Goal: Information Seeking & Learning: Check status

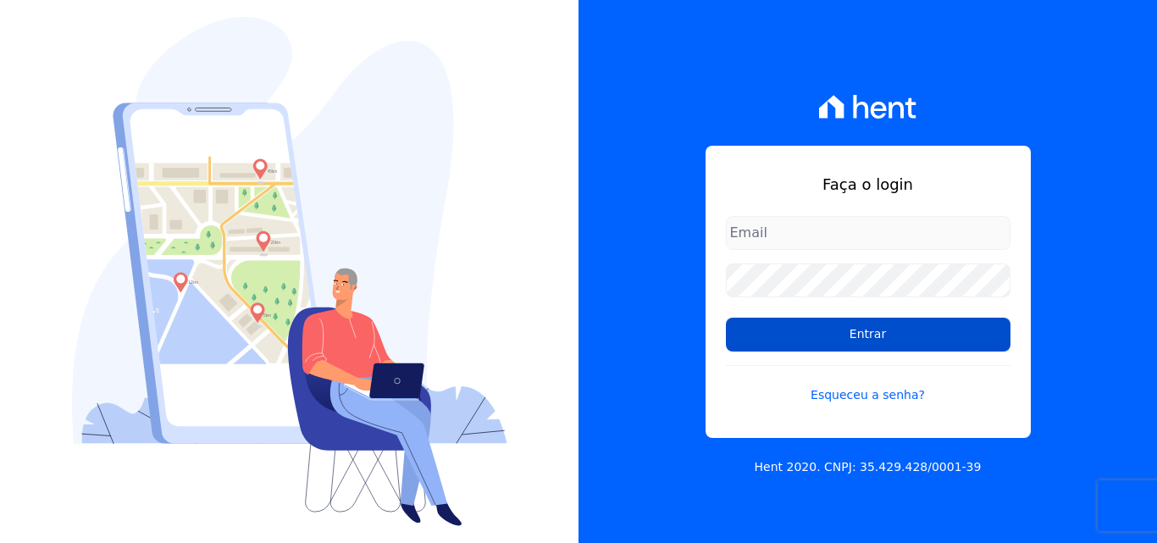
type input "luiz.nascimento@maislar.com"
click at [815, 345] on input "Entrar" at bounding box center [868, 335] width 285 height 34
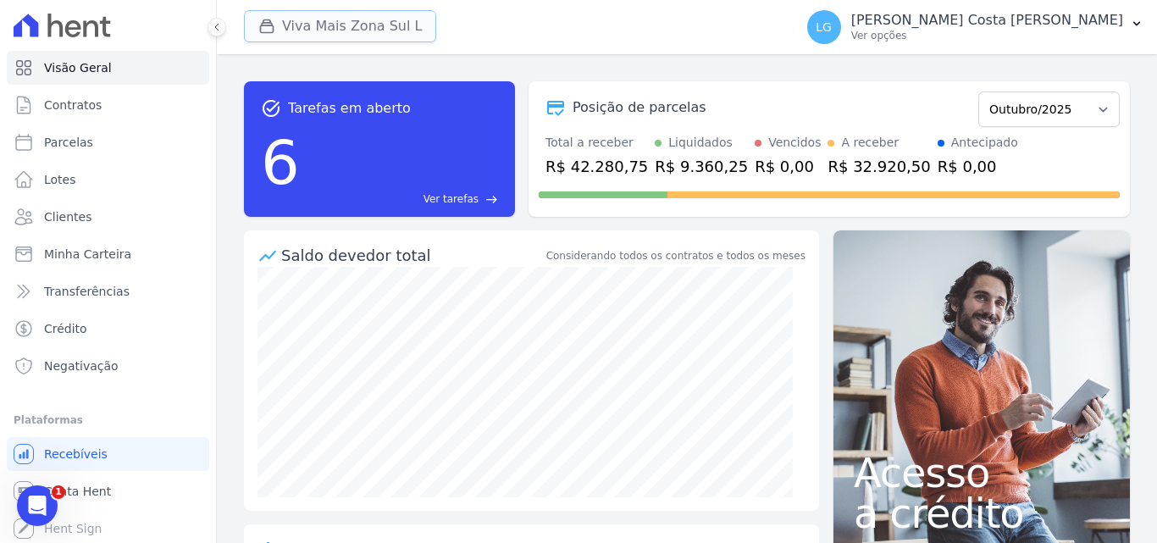
click at [374, 23] on button "Viva Mais Zona Sul L" at bounding box center [340, 26] width 192 height 32
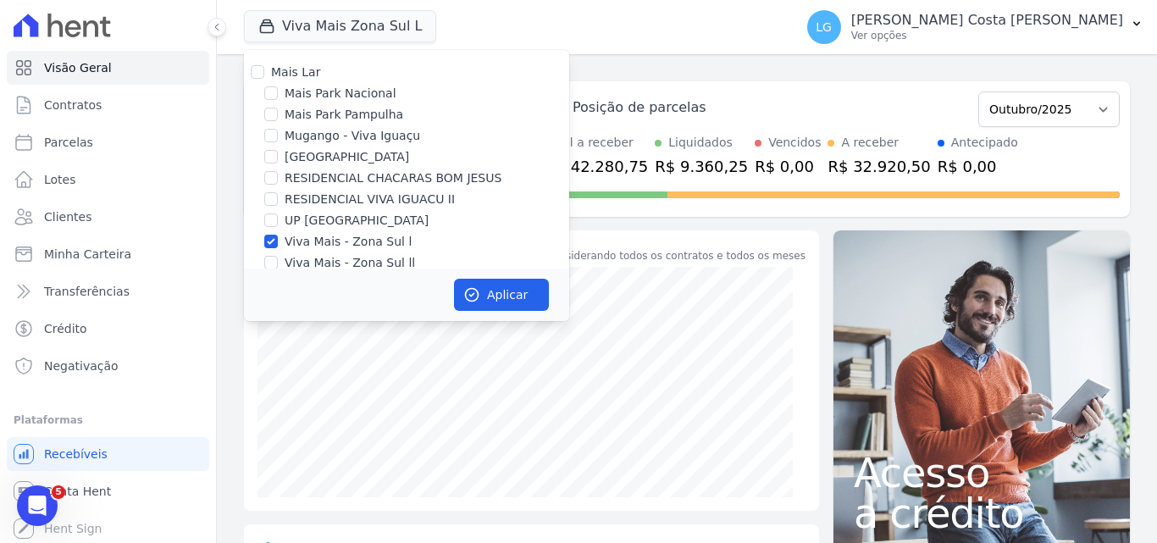
click at [349, 238] on label "Viva Mais - Zona Sul l" at bounding box center [348, 242] width 127 height 18
click at [278, 238] on input "Viva Mais - Zona Sul l" at bounding box center [271, 242] width 14 height 14
checkbox input "false"
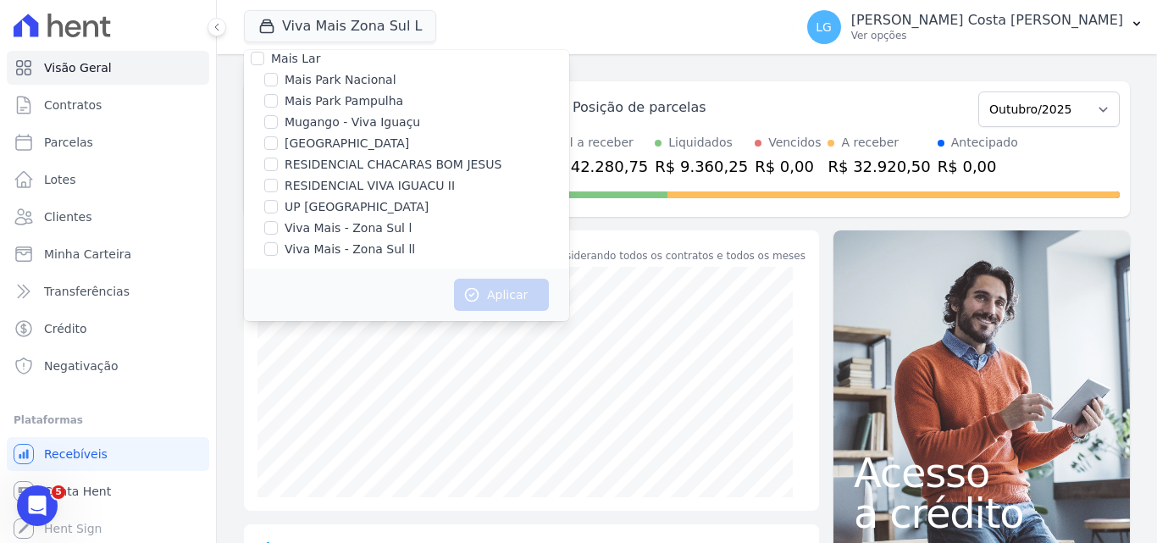
scroll to position [17, 0]
click at [372, 124] on label "Mugango - Viva Iguaçu" at bounding box center [352, 119] width 135 height 18
click at [278, 124] on input "Mugango - Viva Iguaçu" at bounding box center [271, 119] width 14 height 14
checkbox input "true"
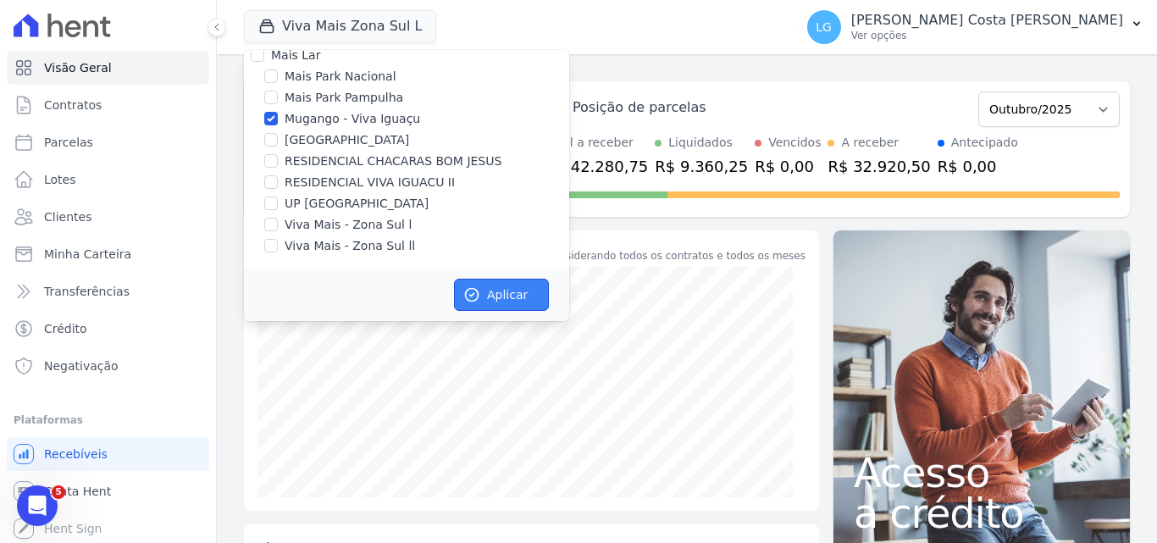
click at [503, 290] on button "Aplicar" at bounding box center [501, 295] width 95 height 32
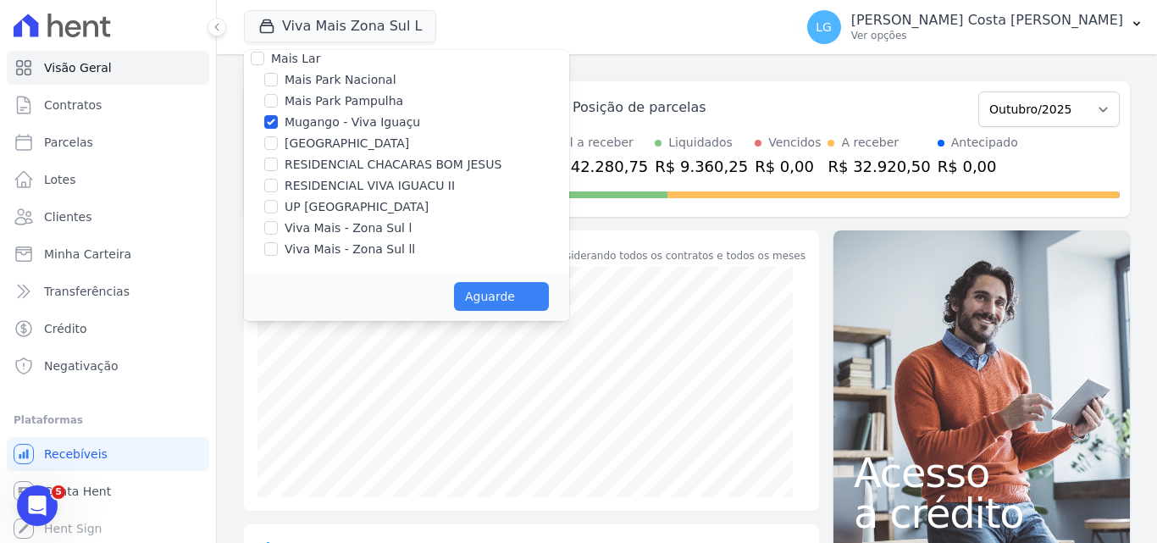
scroll to position [14, 0]
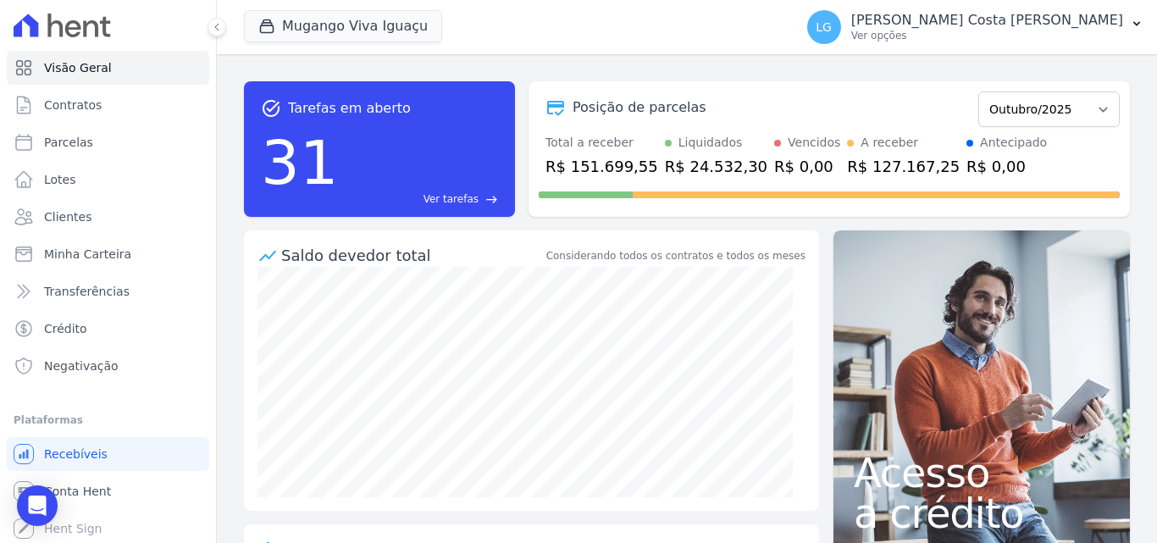
click at [487, 198] on span "east" at bounding box center [491, 199] width 13 height 13
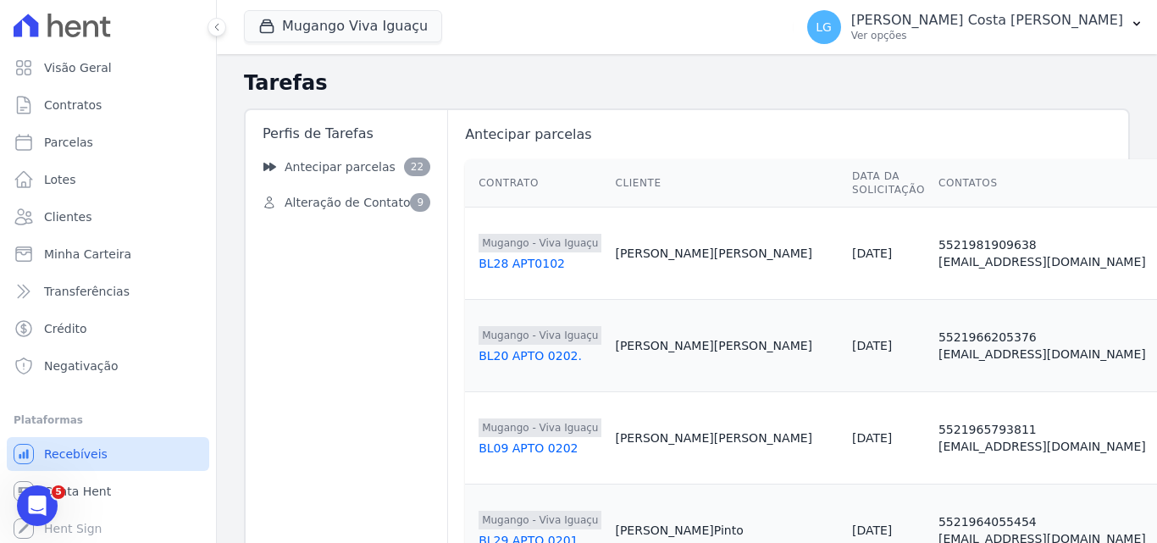
scroll to position [3, 0]
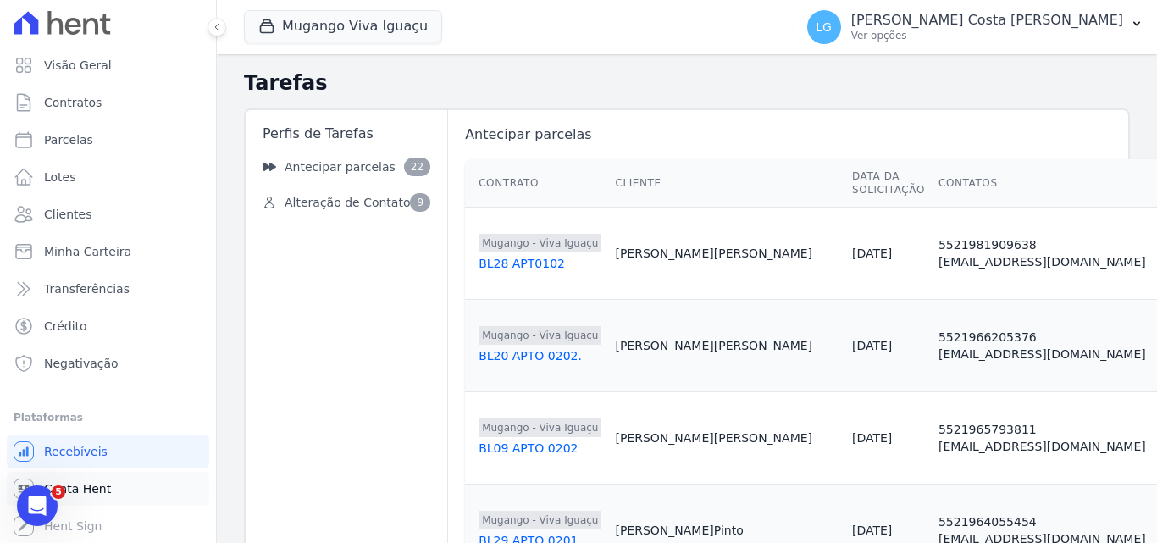
click at [107, 480] on link "Conta Hent" at bounding box center [108, 489] width 202 height 34
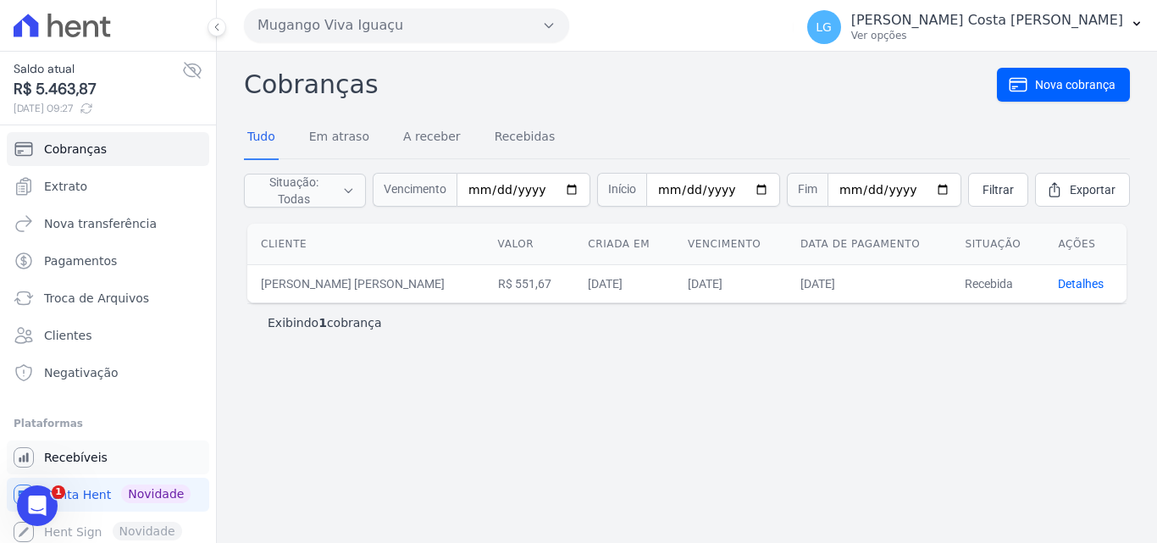
click at [133, 451] on link "Recebíveis" at bounding box center [108, 457] width 202 height 34
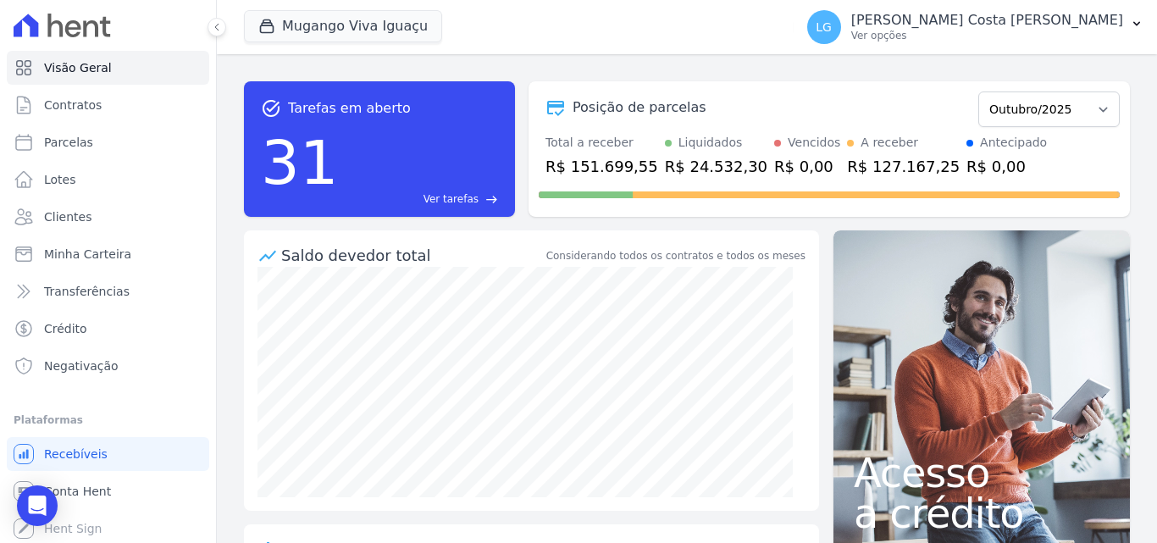
drag, startPoint x: 1112, startPoint y: 152, endPoint x: 1093, endPoint y: 97, distance: 58.1
click at [1094, 95] on form "Março/2023 Abril/2023 Maio/2023 Junho/2023 Julho/2023 Agosto/2023 Setembro/2023…" at bounding box center [1048, 107] width 141 height 39
click at [1091, 104] on select "Março/2023 Abril/2023 Maio/2023 Junho/2023 Julho/2023 Agosto/2023 Setembro/2023…" at bounding box center [1048, 109] width 141 height 36
click at [1090, 105] on select "Março/2023 Abril/2023 Maio/2023 Junho/2023 Julho/2023 Agosto/2023 Setembro/2023…" at bounding box center [1048, 109] width 141 height 36
click at [91, 485] on span "Conta Hent" at bounding box center [77, 491] width 67 height 17
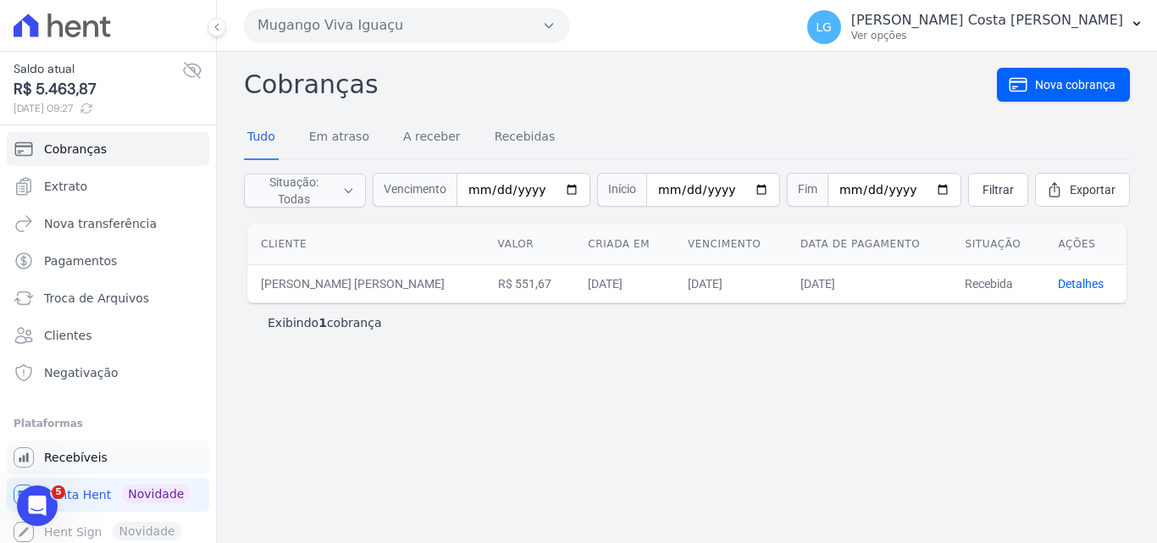
click at [100, 466] on link "Recebíveis" at bounding box center [108, 457] width 202 height 34
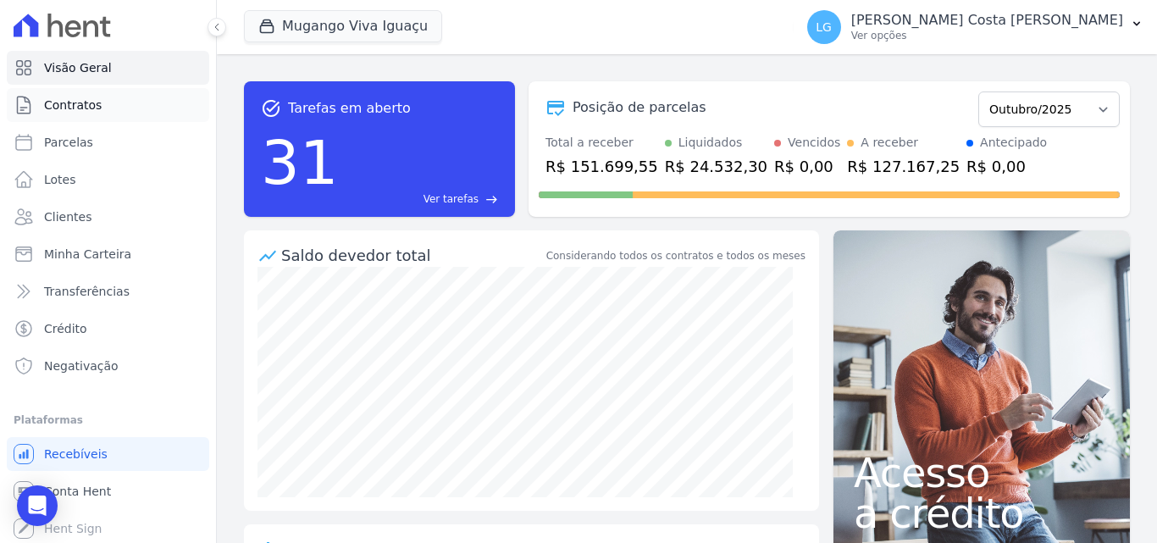
click at [102, 118] on link "Contratos" at bounding box center [108, 105] width 202 height 34
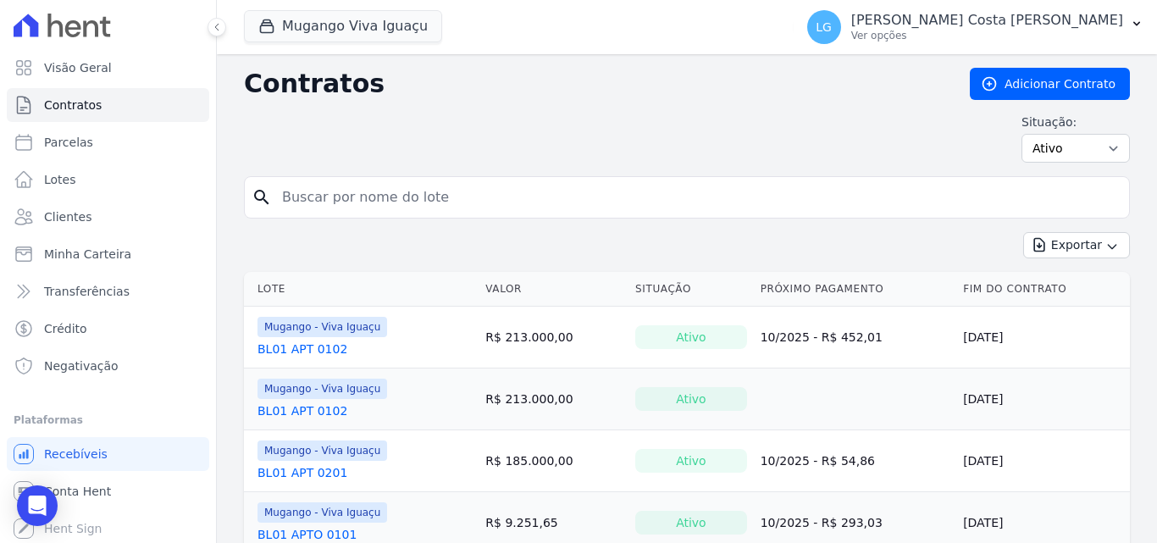
click at [419, 184] on input "search" at bounding box center [697, 197] width 850 height 34
paste input "ROGERIO MENDES MARTINS JUNIOR"
type input "ROGERIO MENDES MARTINS JUNIOR"
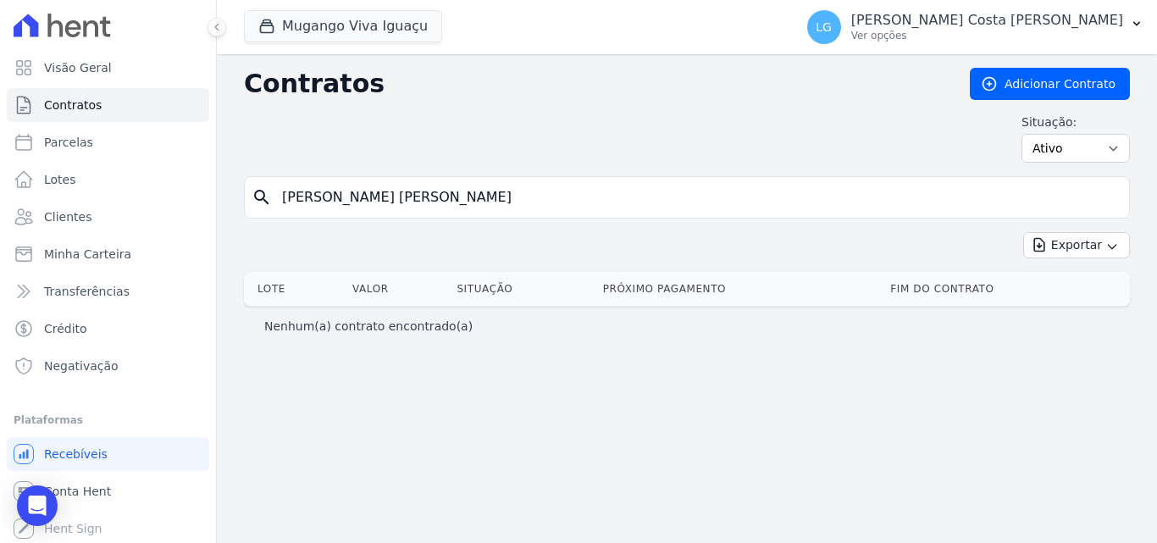
drag, startPoint x: 601, startPoint y: 202, endPoint x: 340, endPoint y: 208, distance: 261.7
click at [340, 208] on input "ROGERIO MENDES MARTINS JUNIOR" at bounding box center [697, 197] width 850 height 34
type input "[PERSON_NAME]"
click at [65, 153] on link "Parcelas" at bounding box center [108, 142] width 202 height 34
select select
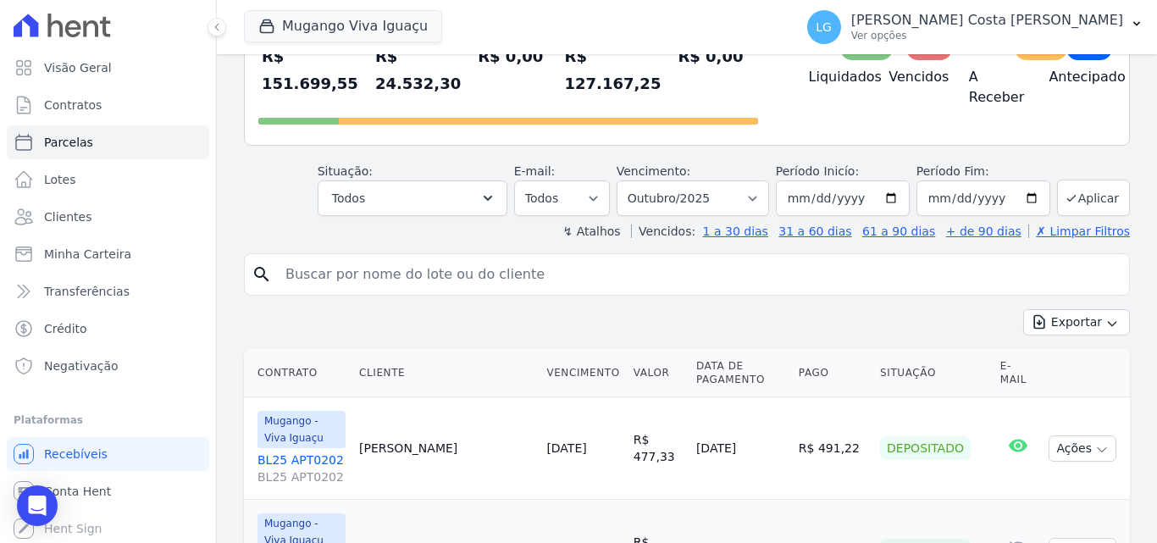
scroll to position [169, 0]
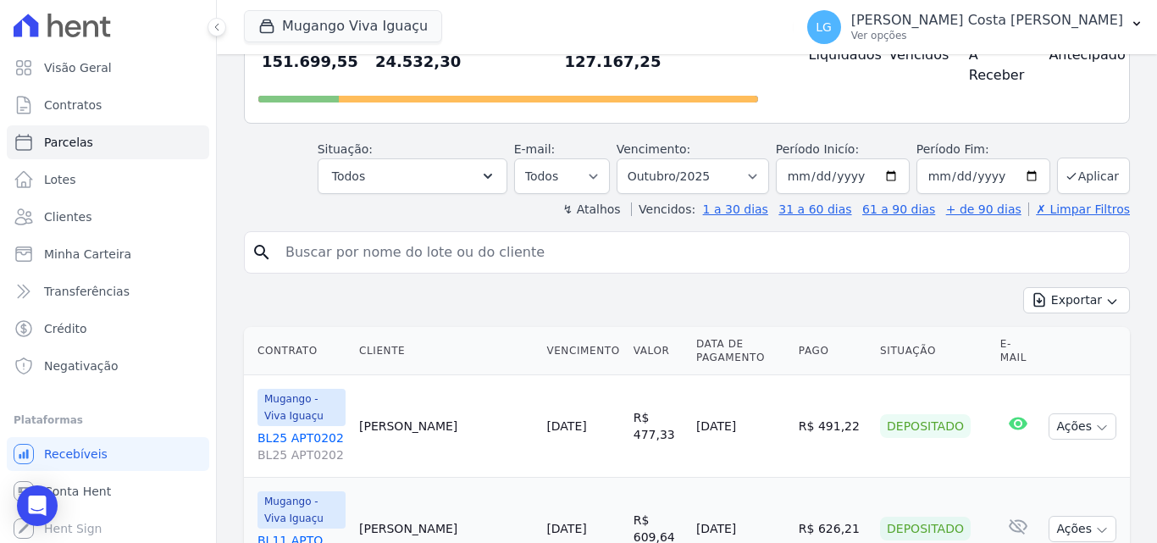
click at [773, 235] on input "search" at bounding box center [698, 252] width 847 height 34
paste input "ROGERIO MENDES MARTINS JUNIOR"
drag, startPoint x: 400, startPoint y: 230, endPoint x: 573, endPoint y: 230, distance: 173.6
click at [573, 235] on input "ROGERIO MENDES MARTINS JUNIOR" at bounding box center [698, 252] width 847 height 34
click at [573, 235] on input "ROGERIO MENDE" at bounding box center [698, 252] width 847 height 34
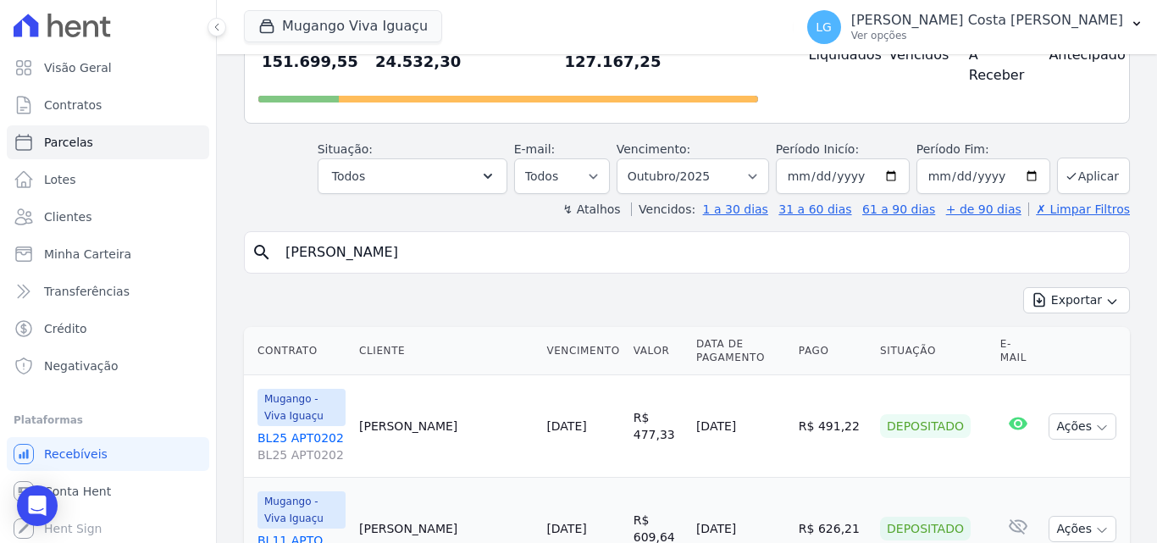
click at [555, 235] on input "ROGERIO MENDE" at bounding box center [698, 252] width 847 height 34
click at [560, 235] on input "ROGERIO MEND" at bounding box center [698, 252] width 847 height 34
type input "[PERSON_NAME]"
select select
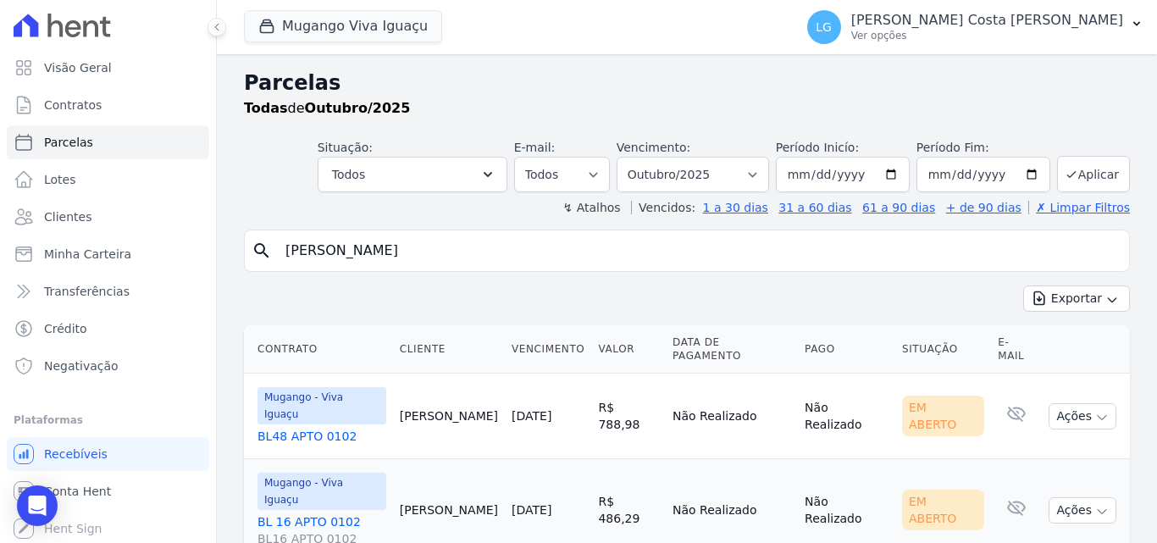
click at [522, 229] on div "search ROGERIO" at bounding box center [687, 250] width 886 height 42
click at [511, 241] on input "[PERSON_NAME]" at bounding box center [698, 251] width 847 height 34
type input "ROGERIO junior"
select select
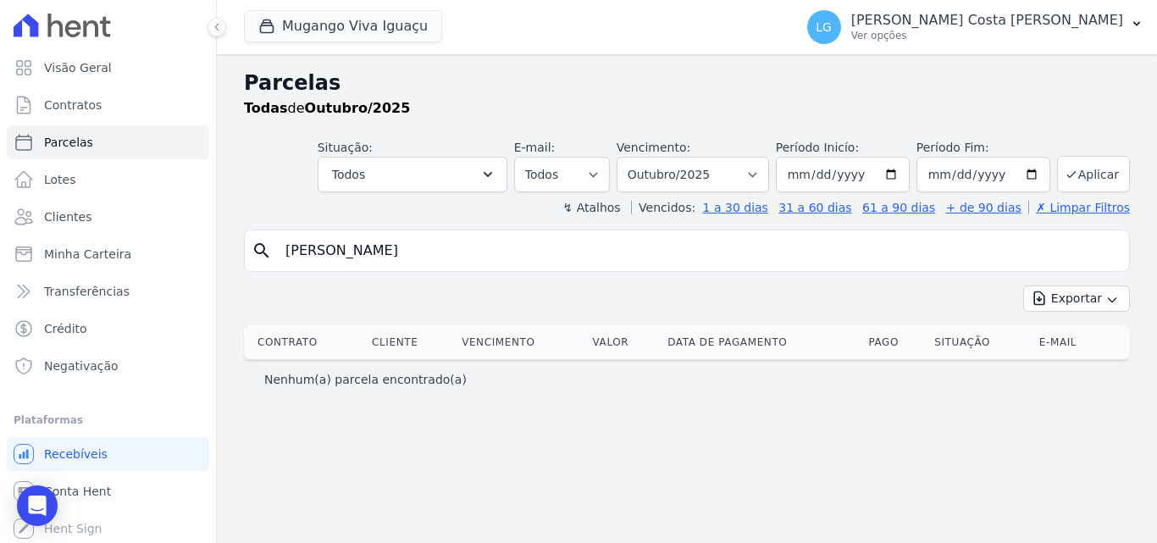
click at [510, 243] on input "ROGERIO junior" at bounding box center [698, 251] width 847 height 34
drag, startPoint x: 345, startPoint y: 250, endPoint x: 446, endPoint y: 251, distance: 101.6
click at [446, 251] on input "ROGERIO junior" at bounding box center [698, 251] width 847 height 34
type input "ROGERIO JUNIOR"
select select
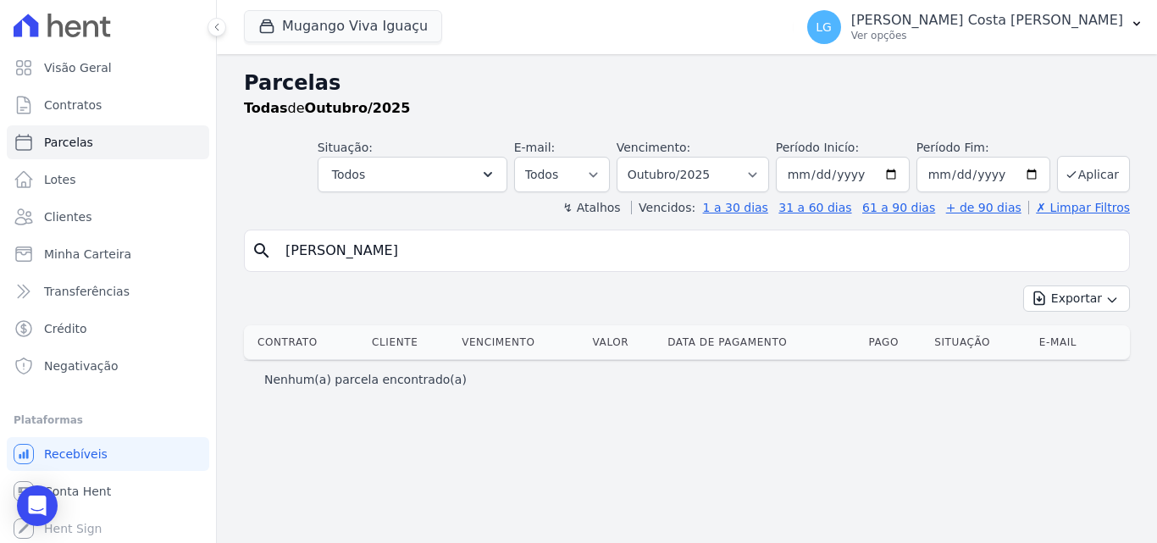
click at [986, 252] on input "ROGERIO JUNIOR" at bounding box center [698, 251] width 847 height 34
click at [346, 260] on input "ROGERIO JUNIOR" at bounding box center [698, 251] width 847 height 34
drag, startPoint x: 417, startPoint y: 240, endPoint x: 346, endPoint y: 252, distance: 72.3
click at [346, 252] on input "ROGERIOJUNIOR" at bounding box center [698, 251] width 847 height 34
type input "[PERSON_NAME]"
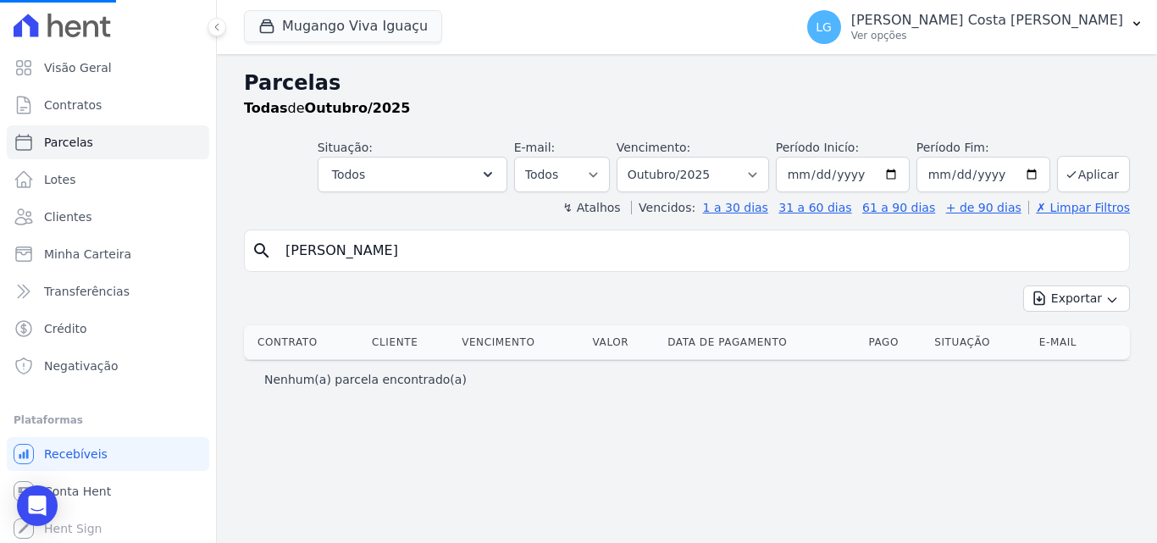
select select
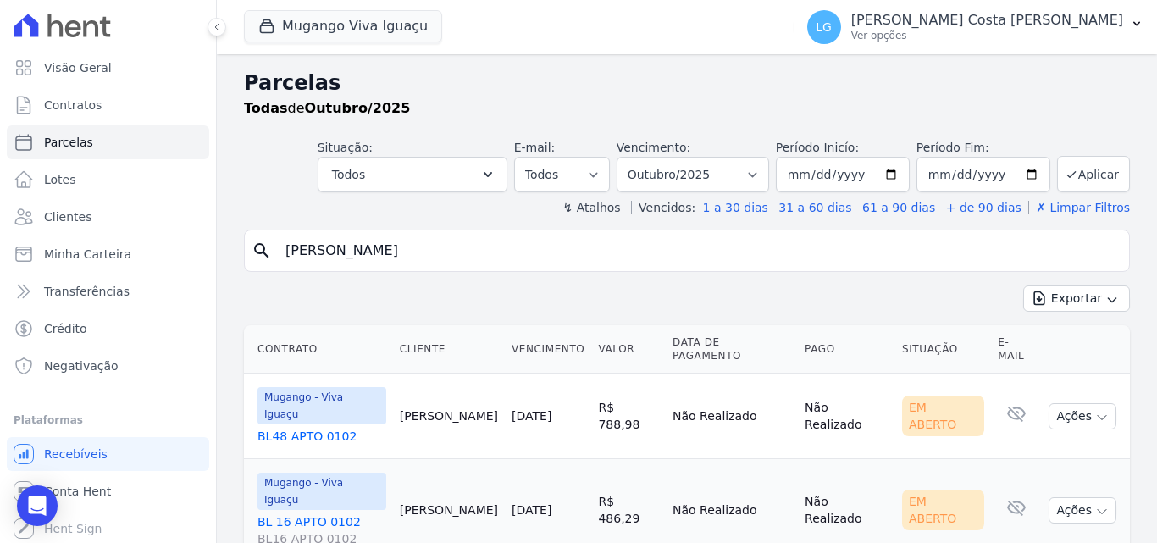
scroll to position [23, 0]
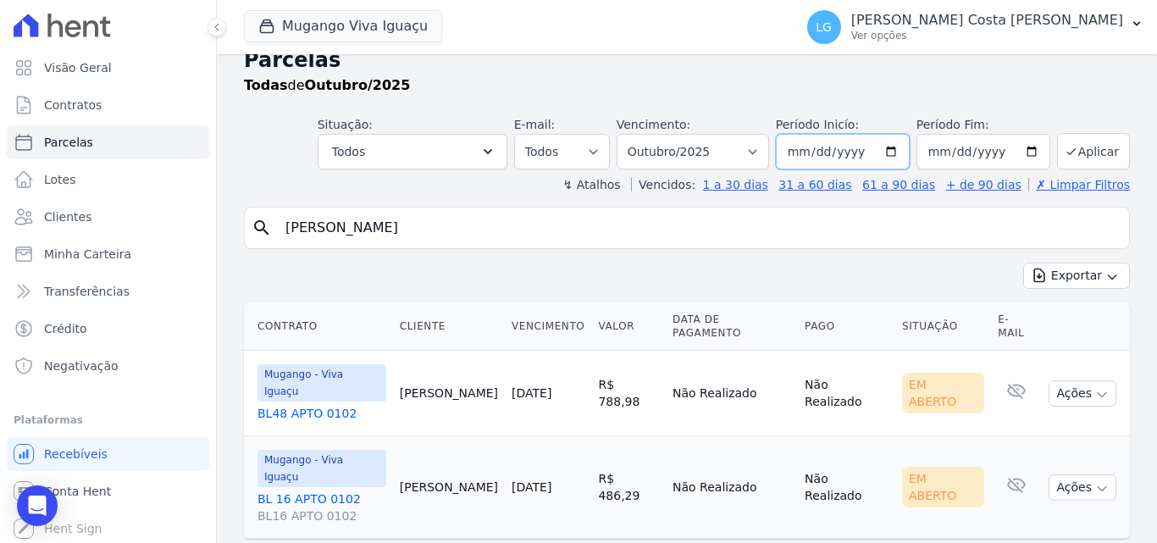
click at [870, 145] on input "2025-10-01" at bounding box center [843, 152] width 134 height 36
click at [723, 161] on select "Filtrar por período ──────── Todos os meses Março/2023 Abril/2023 Maio/2023 Jun…" at bounding box center [692, 152] width 152 height 36
select select "all"
click at [627, 134] on select "Filtrar por período ──────── Todos os meses Março/2023 Abril/2023 Maio/2023 Jun…" at bounding box center [692, 152] width 152 height 36
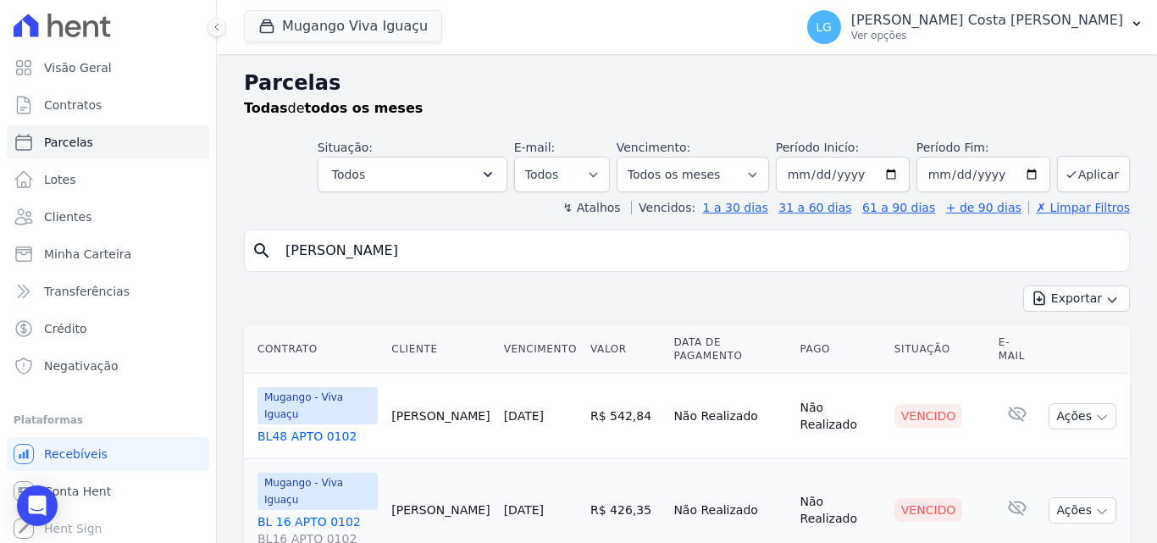
select select
click at [858, 169] on input "[DATE]" at bounding box center [843, 175] width 134 height 36
click at [1076, 170] on button "Aplicar" at bounding box center [1093, 174] width 73 height 36
select select
click at [427, 177] on button "Todos" at bounding box center [413, 175] width 190 height 36
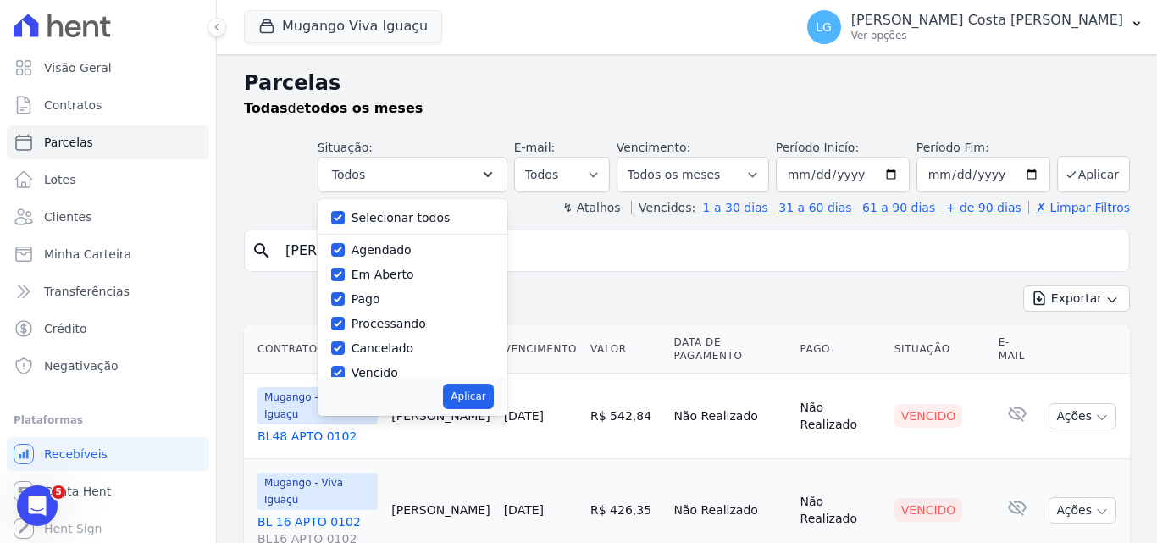
click at [411, 214] on label "Selecionar todos" at bounding box center [400, 218] width 99 height 14
click at [345, 214] on input "Selecionar todos" at bounding box center [338, 218] width 14 height 14
checkbox input "false"
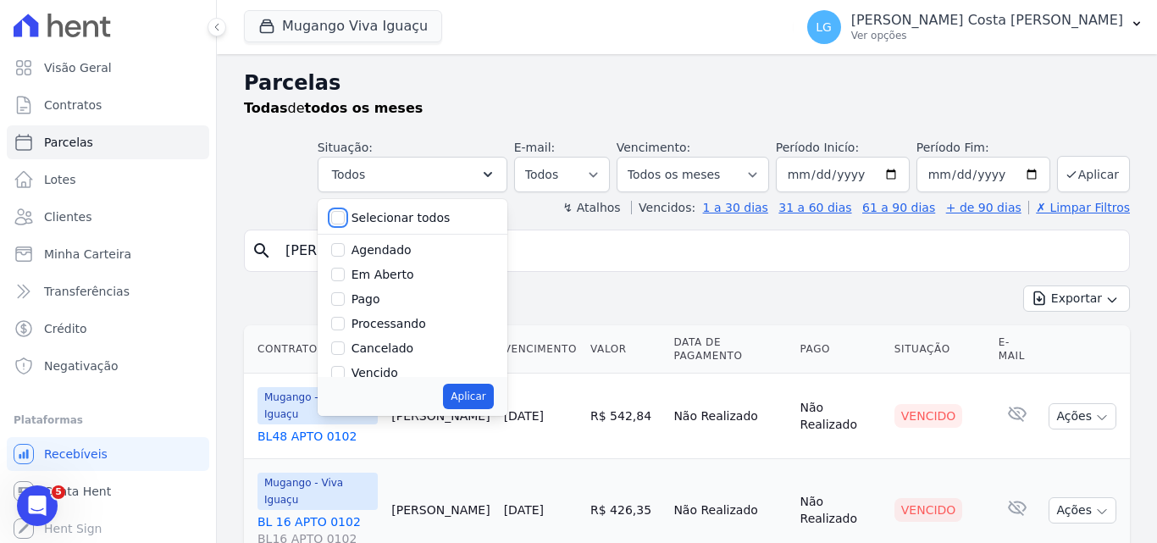
checkbox input "false"
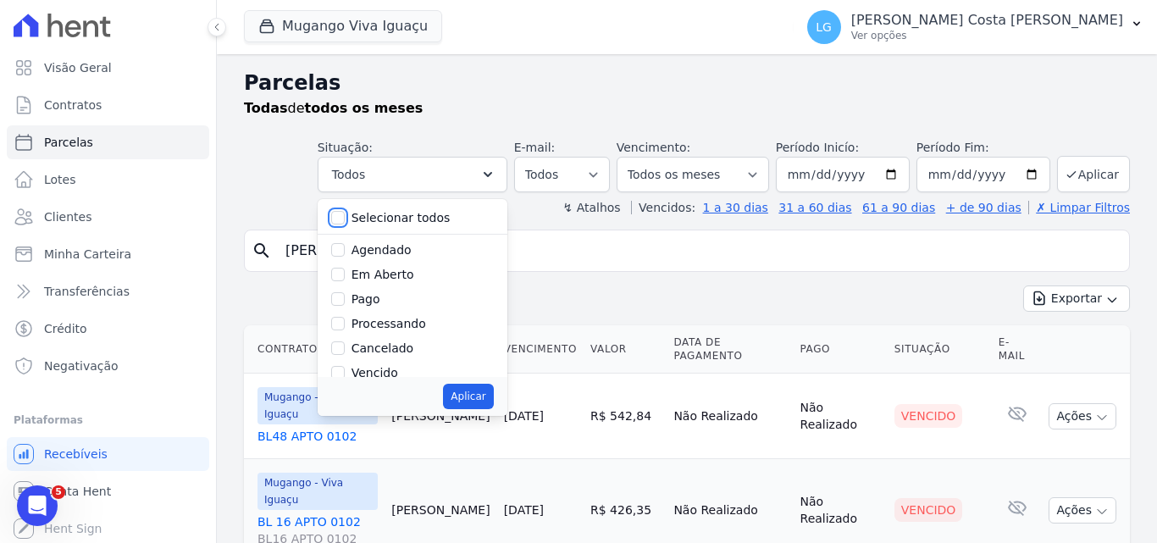
checkbox input "false"
click at [401, 275] on label "Em Aberto" at bounding box center [382, 275] width 63 height 14
click at [345, 275] on input "Em Aberto" at bounding box center [338, 275] width 14 height 14
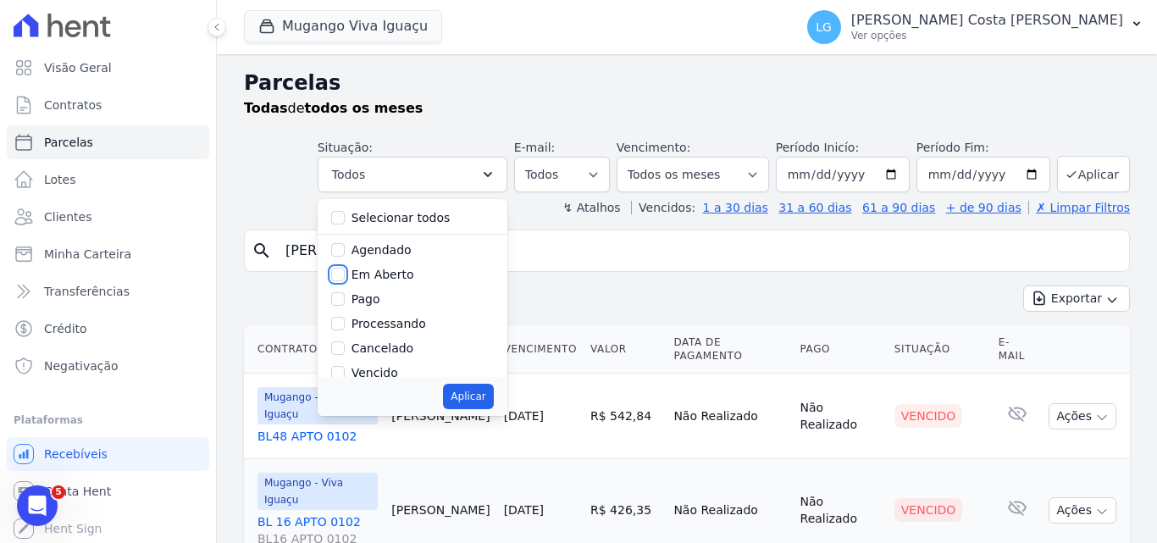
checkbox input "true"
click at [473, 395] on button "Aplicar" at bounding box center [468, 396] width 50 height 25
select select "pending"
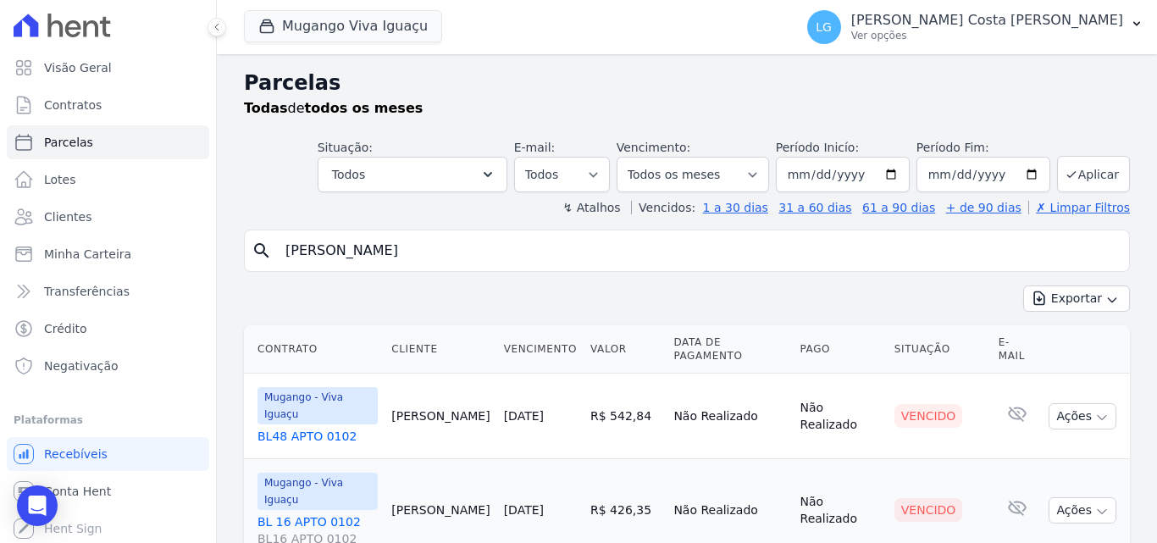
select select "pending"
click at [399, 171] on button "Todos" at bounding box center [413, 175] width 190 height 36
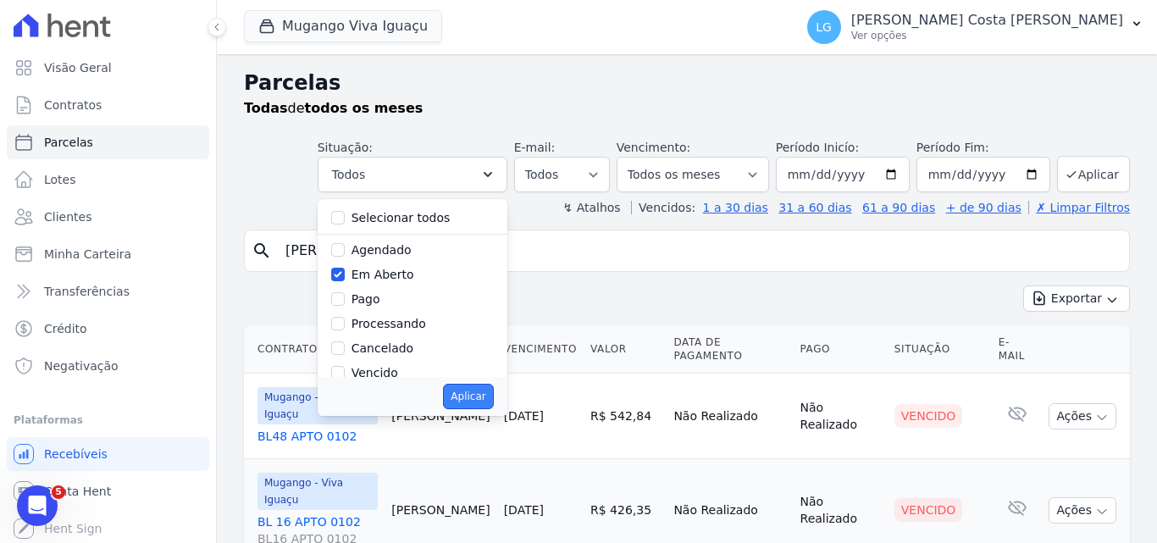
click at [491, 392] on button "Aplicar" at bounding box center [468, 396] width 50 height 25
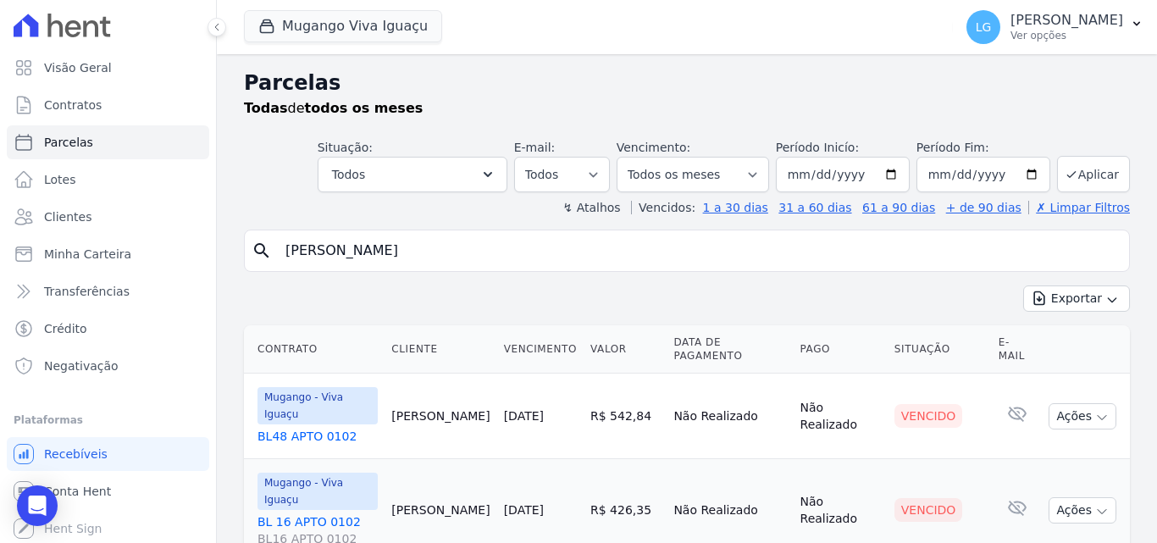
select select "pending"
drag, startPoint x: 392, startPoint y: 509, endPoint x: 471, endPoint y: 508, distance: 78.8
click at [471, 508] on td "[PERSON_NAME]" at bounding box center [440, 510] width 112 height 102
copy td "[PERSON_NAME]"
click at [390, 251] on input "ROGERIO" at bounding box center [698, 251] width 847 height 34
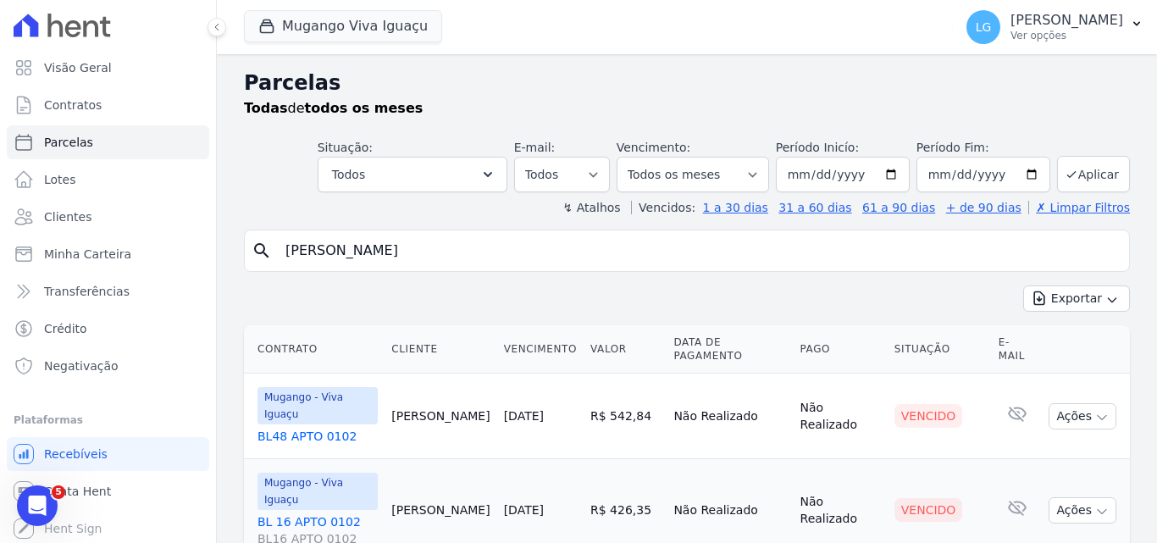
drag, startPoint x: 390, startPoint y: 251, endPoint x: 223, endPoint y: 252, distance: 166.8
paste input "ogerio Junior"
type input "[PERSON_NAME]"
click at [1065, 170] on icon "submit" at bounding box center [1071, 175] width 14 height 14
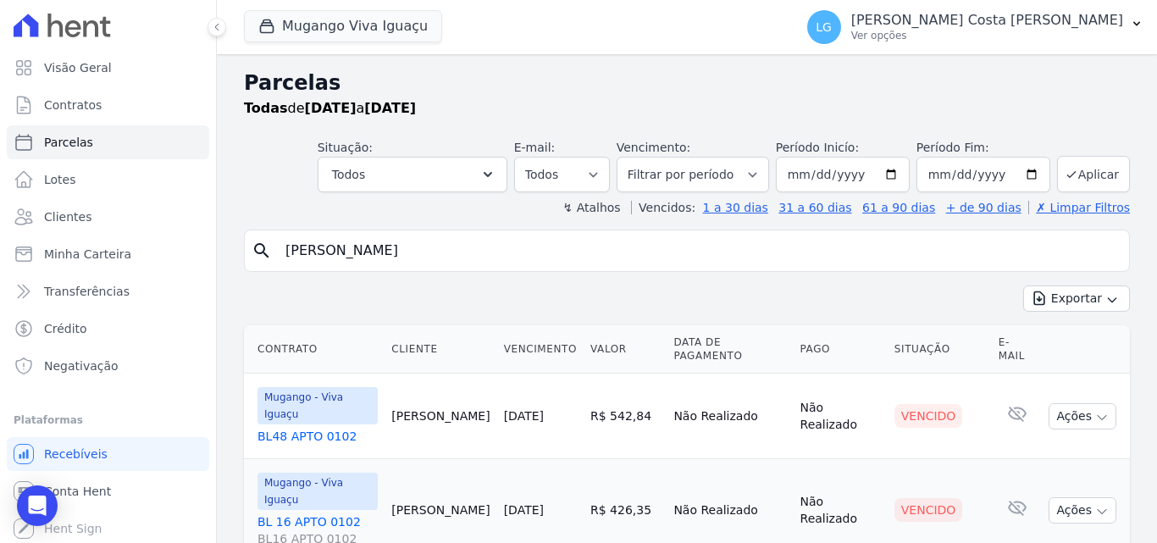
select select
click at [539, 174] on select "Todos Lido Não-lido" at bounding box center [562, 175] width 96 height 36
click at [552, 176] on select "Todos Lido Não-lido" at bounding box center [562, 175] width 96 height 36
click at [741, 176] on select "Filtrar por período ──────── Todos os meses Março/2023 Abril/2023 Maio/2023 Jun…" at bounding box center [692, 175] width 152 height 36
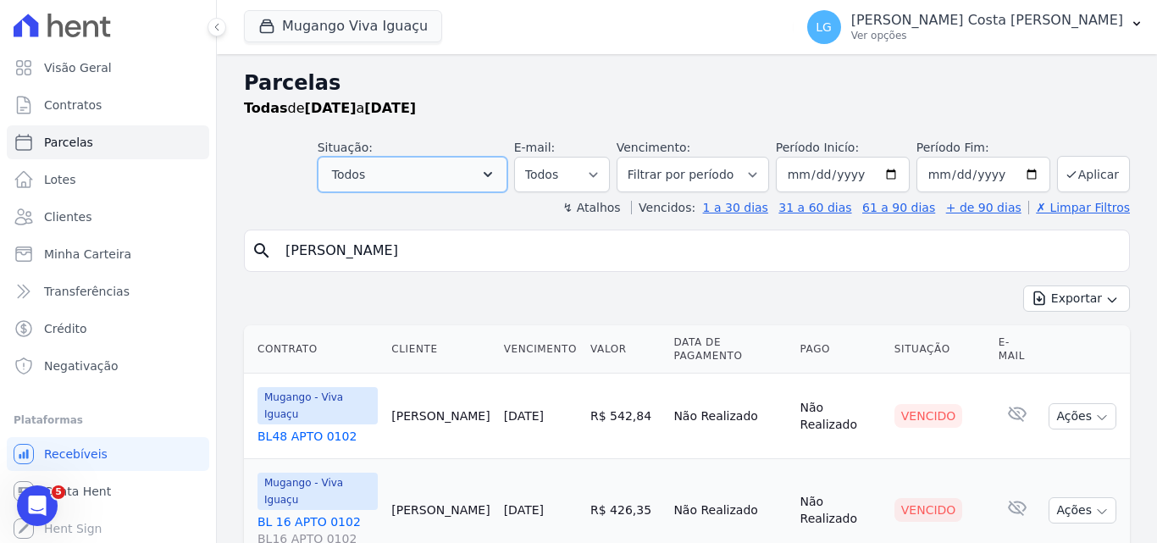
click at [493, 178] on icon "button" at bounding box center [487, 174] width 17 height 17
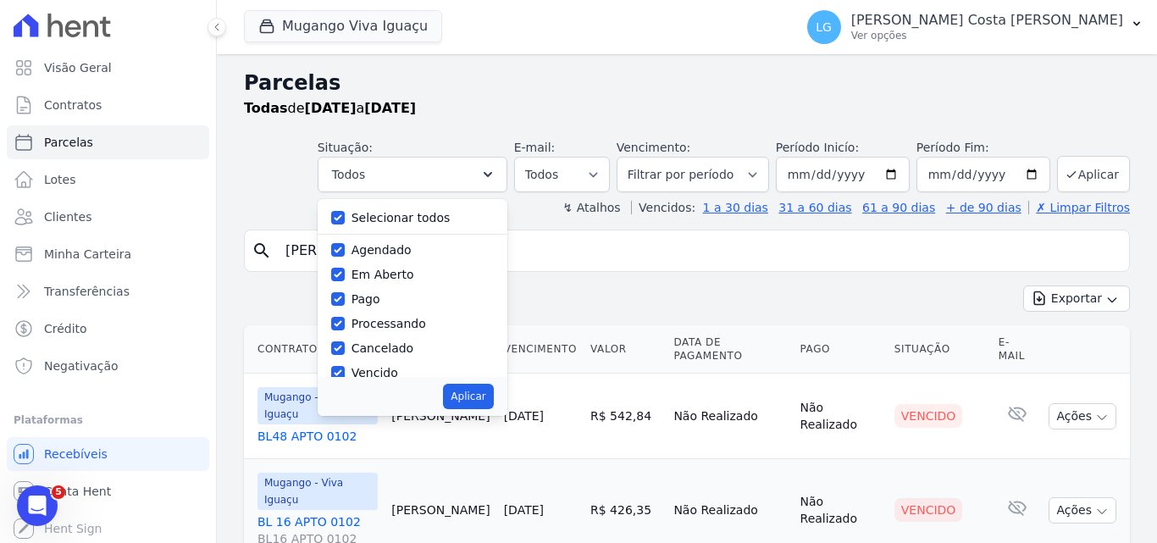
click at [409, 224] on label "Selecionar todos" at bounding box center [400, 218] width 99 height 14
click at [345, 224] on input "Selecionar todos" at bounding box center [338, 218] width 14 height 14
checkbox input "false"
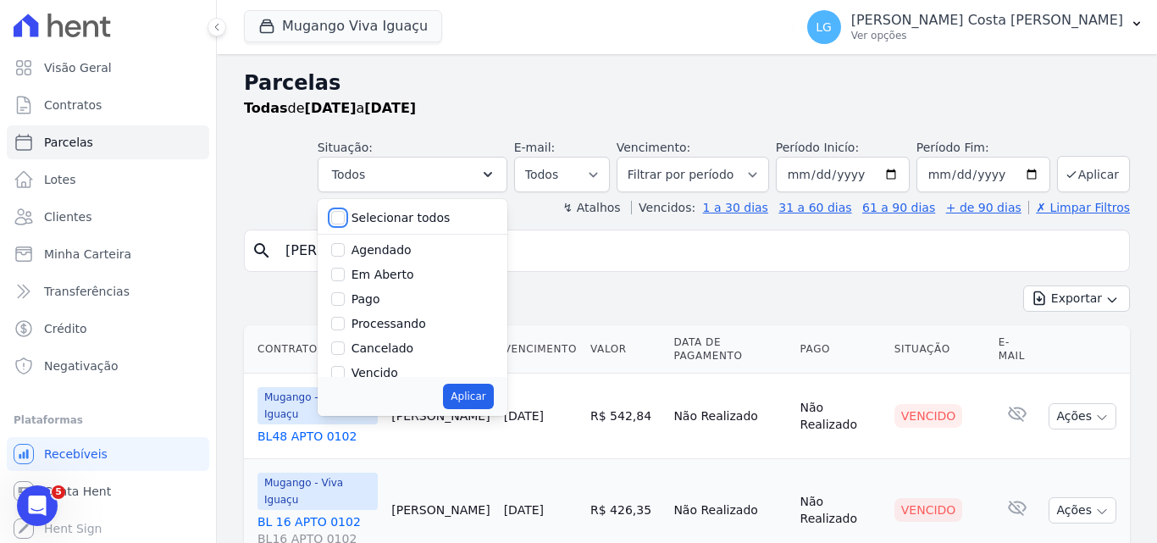
checkbox input "false"
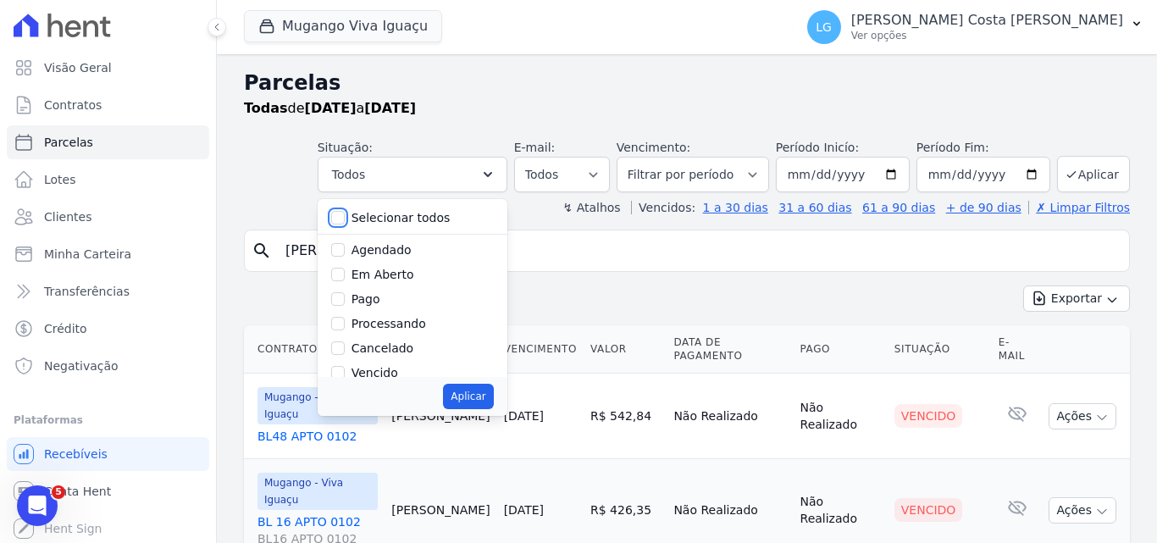
checkbox input "false"
click at [398, 277] on label "Em Aberto" at bounding box center [382, 275] width 63 height 14
click at [345, 277] on input "Em Aberto" at bounding box center [338, 275] width 14 height 14
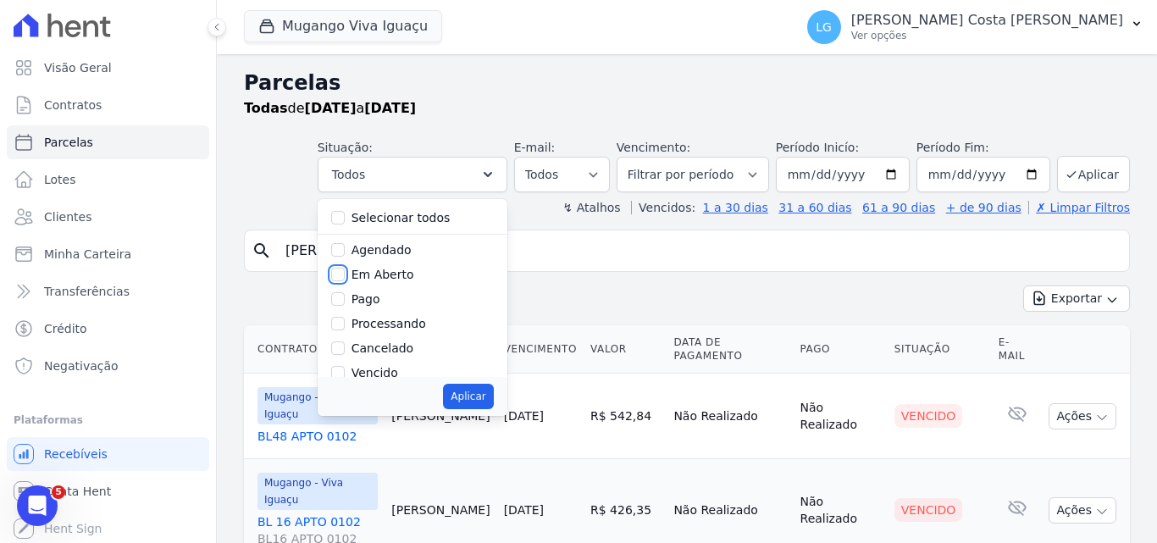
checkbox input "true"
click at [480, 401] on button "Aplicar" at bounding box center [468, 396] width 50 height 25
select select "pending"
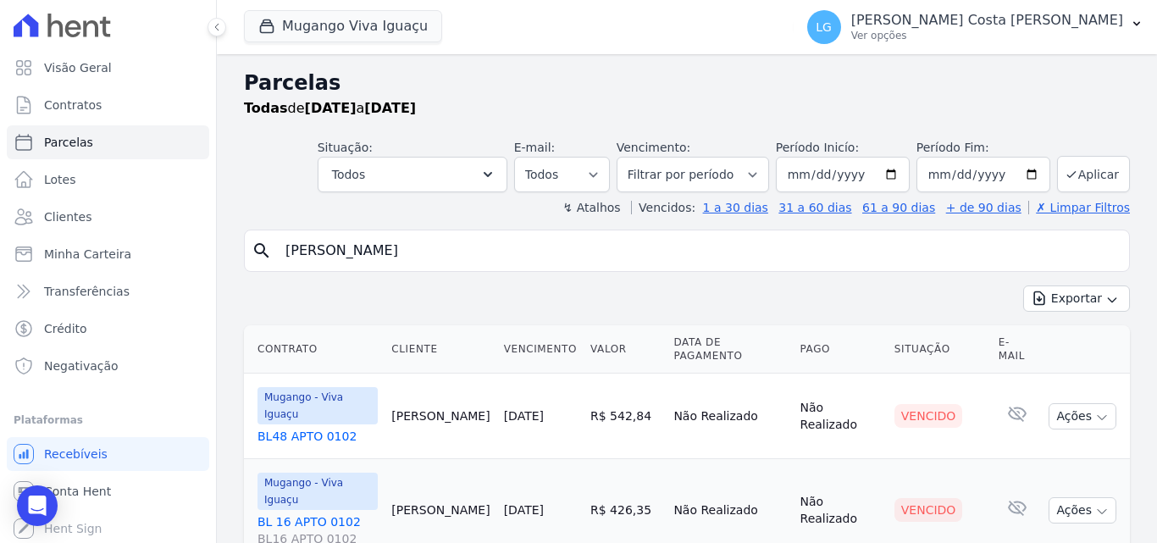
select select "pending"
click at [413, 257] on input "[PERSON_NAME]" at bounding box center [698, 251] width 847 height 34
click at [848, 169] on input "2020-12-04" at bounding box center [843, 175] width 134 height 36
type input "2023-12-04"
click at [469, 163] on button "Todos" at bounding box center [413, 175] width 190 height 36
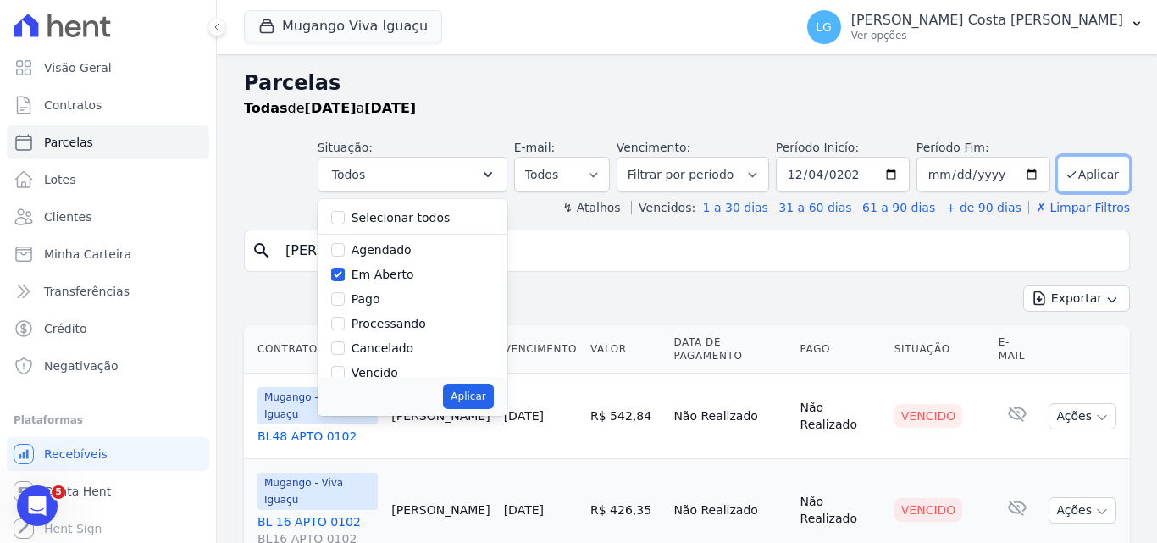
click at [1082, 174] on button "Aplicar" at bounding box center [1093, 174] width 73 height 36
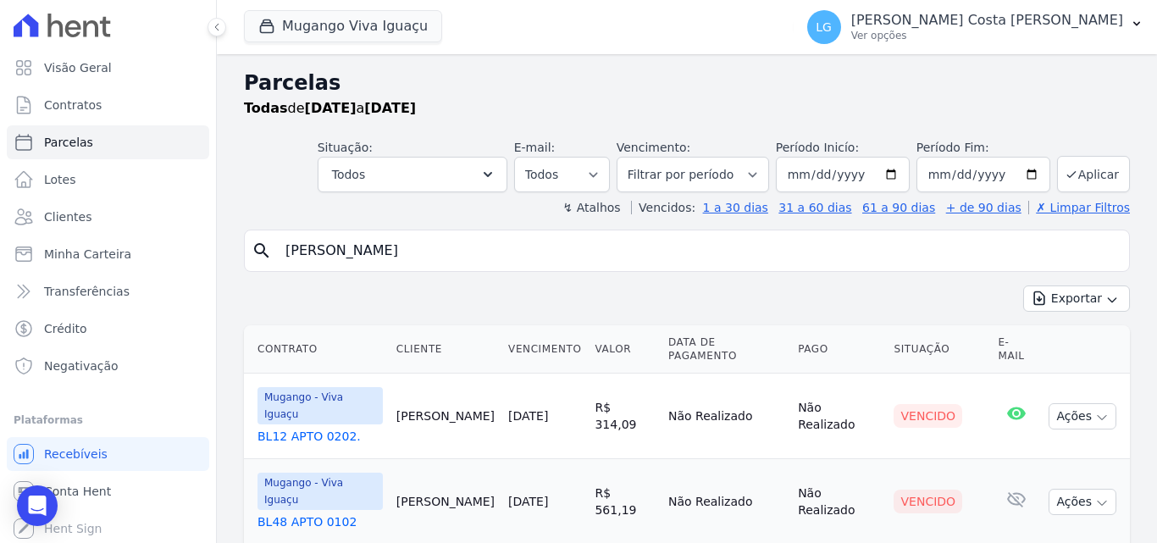
select select
click at [556, 264] on input "[PERSON_NAME]" at bounding box center [698, 251] width 847 height 34
drag, startPoint x: 461, startPoint y: 266, endPoint x: 171, endPoint y: 273, distance: 289.7
click at [173, 273] on div "Visão Geral Contratos [GEOGRAPHIC_DATA] Lotes Clientes Minha Carteira Transferê…" at bounding box center [578, 271] width 1157 height 543
paste input "ogerio Junior"
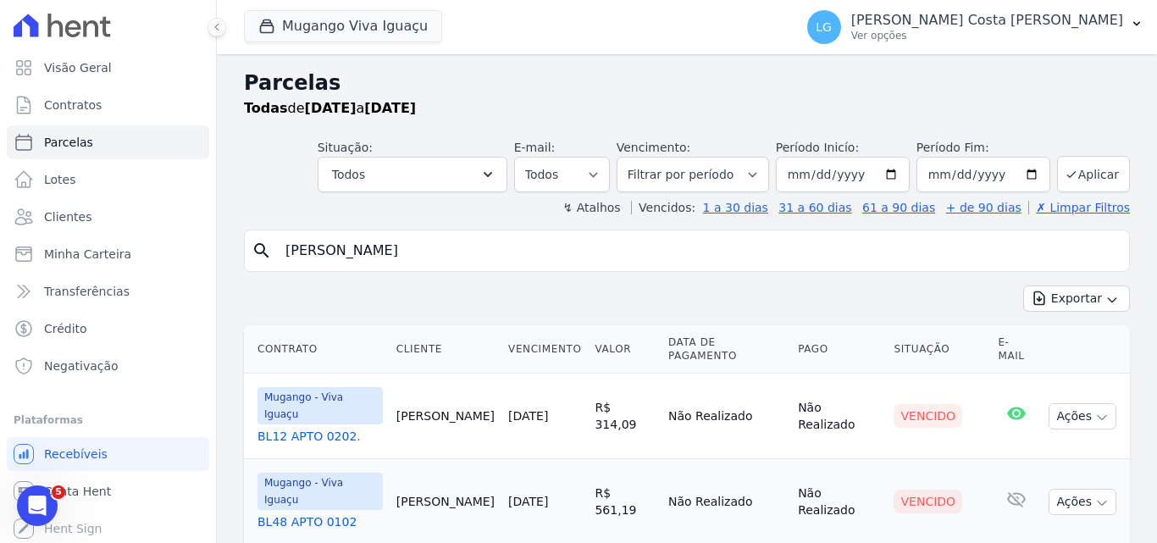
type input "[PERSON_NAME]"
select select
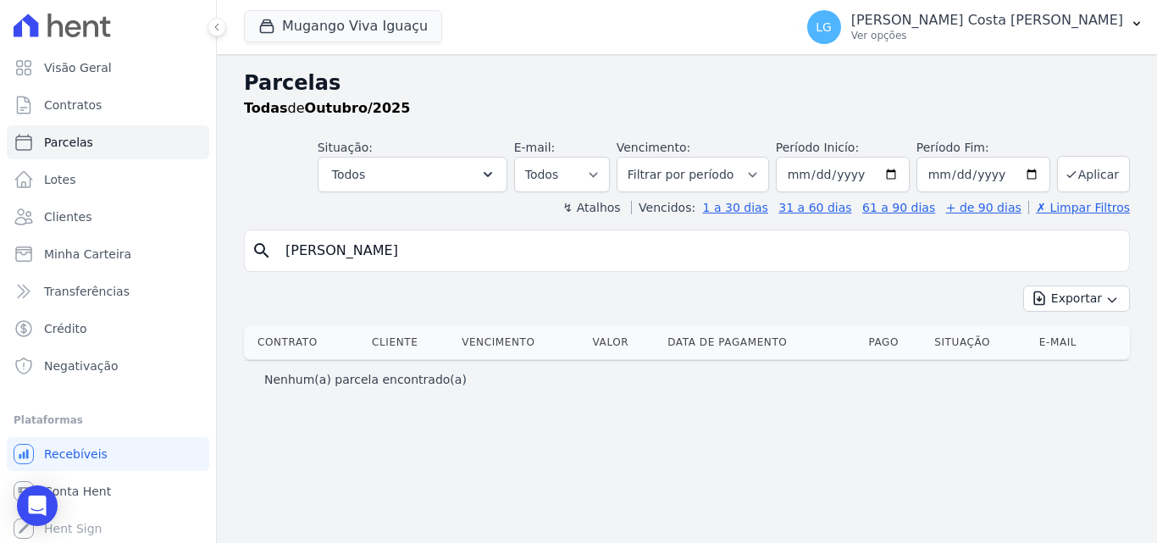
click at [467, 266] on input "[PERSON_NAME]" at bounding box center [698, 251] width 847 height 34
type input "Rogerio Jun"
select select
drag, startPoint x: 330, startPoint y: 253, endPoint x: 461, endPoint y: 252, distance: 131.2
click at [456, 252] on input "Rogerio Jun" at bounding box center [698, 251] width 847 height 34
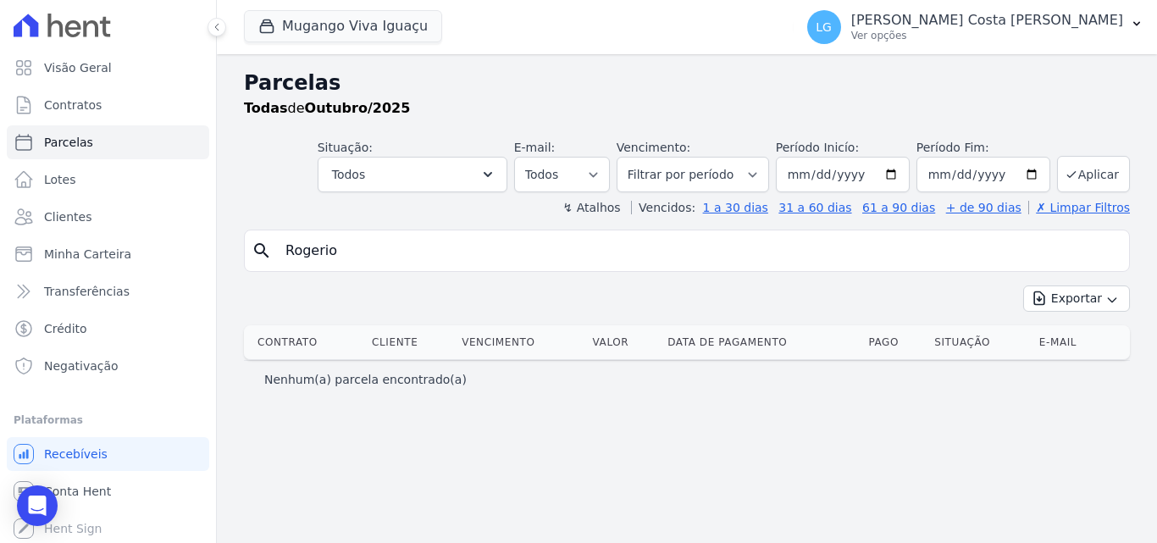
type input "Rogerio"
select select
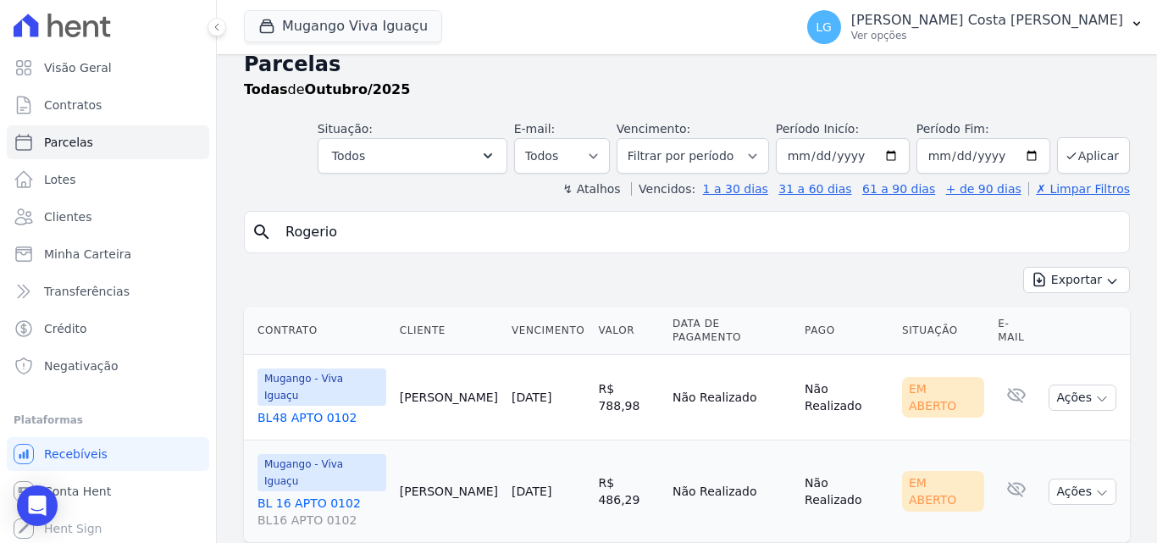
scroll to position [23, 0]
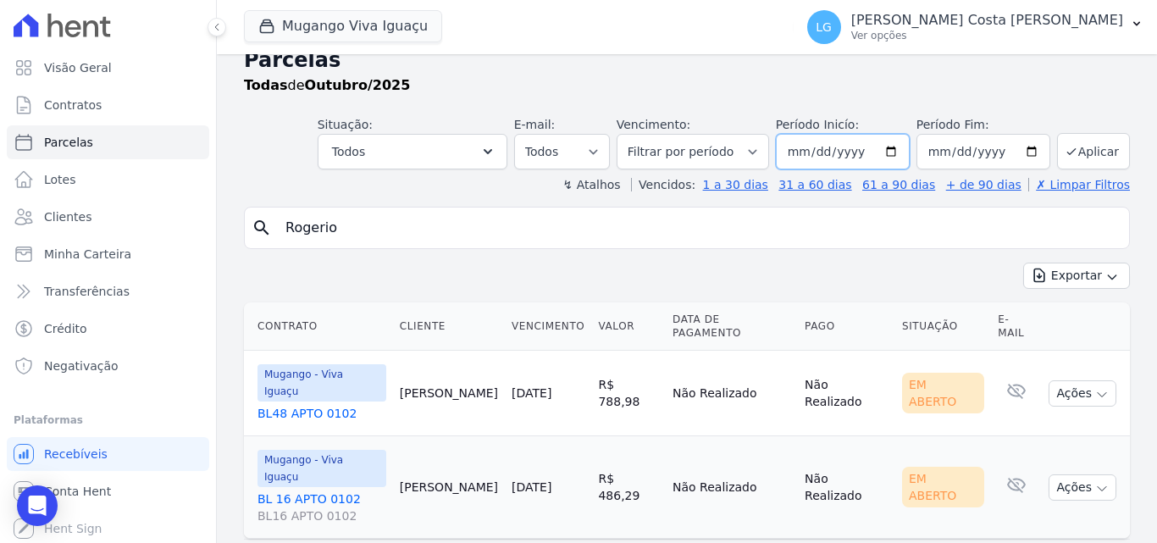
click at [795, 151] on input "2025-10-01" at bounding box center [843, 152] width 134 height 36
type input "2025-10-01"
type input "[DATE]"
click at [1080, 150] on button "Aplicar" at bounding box center [1093, 151] width 73 height 36
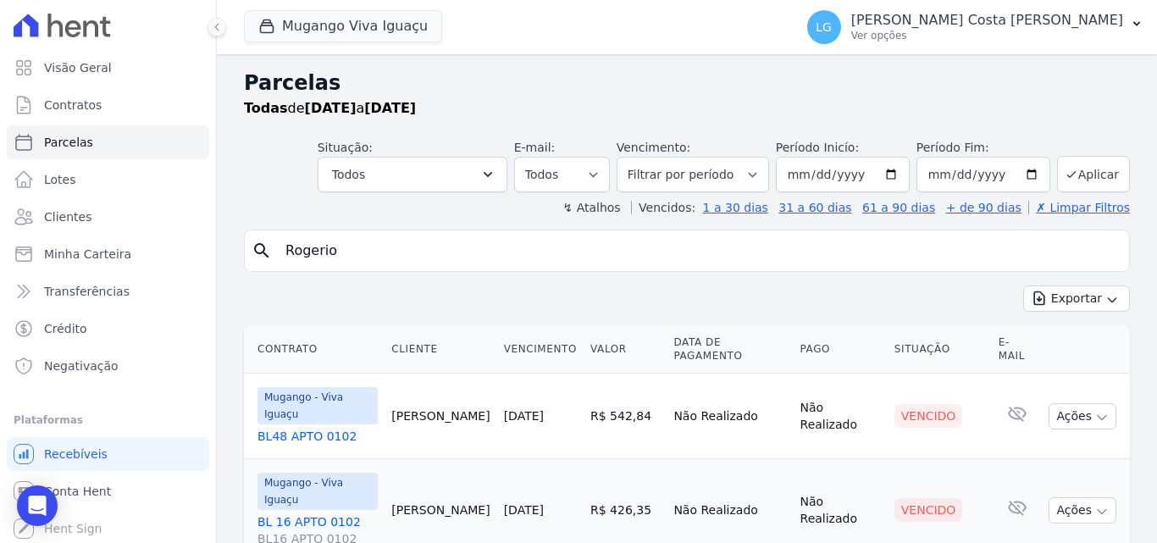
select select
click at [451, 176] on button "Todos" at bounding box center [413, 175] width 190 height 36
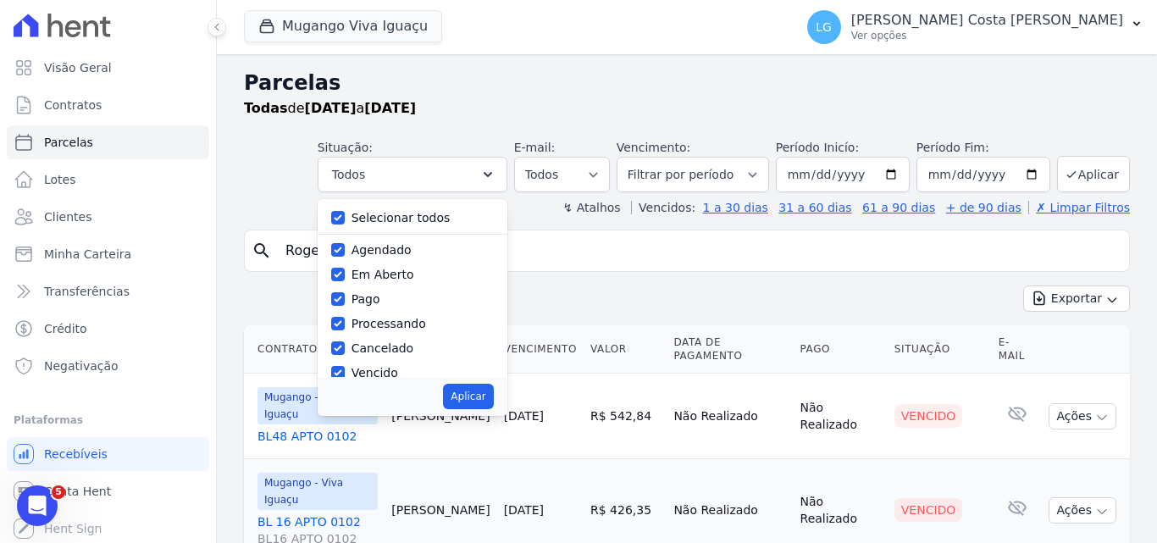
click at [399, 213] on label "Selecionar todos" at bounding box center [400, 218] width 99 height 14
click at [345, 213] on input "Selecionar todos" at bounding box center [338, 218] width 14 height 14
checkbox input "false"
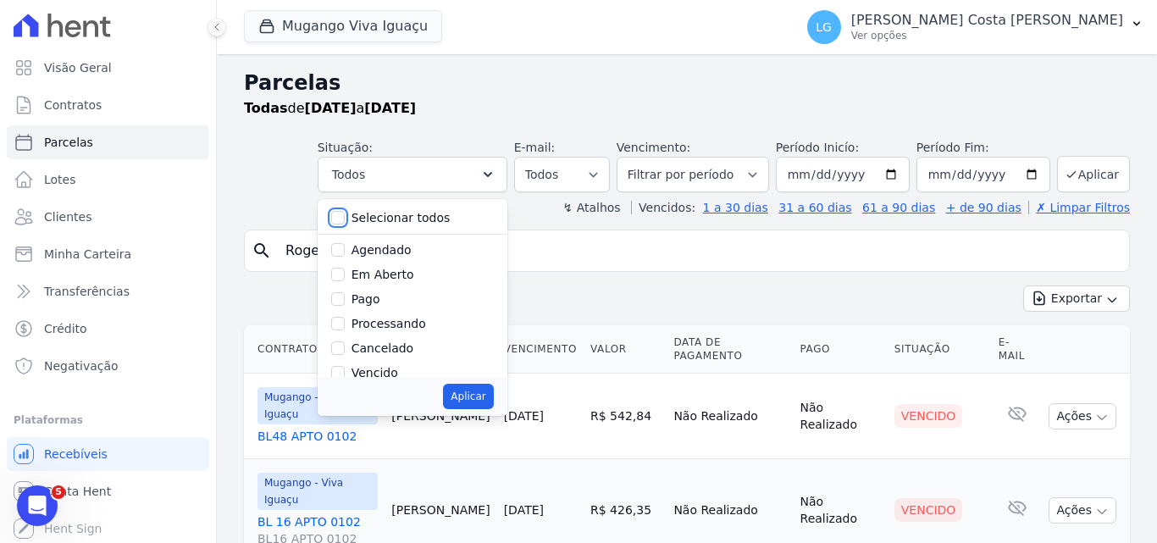
checkbox input "false"
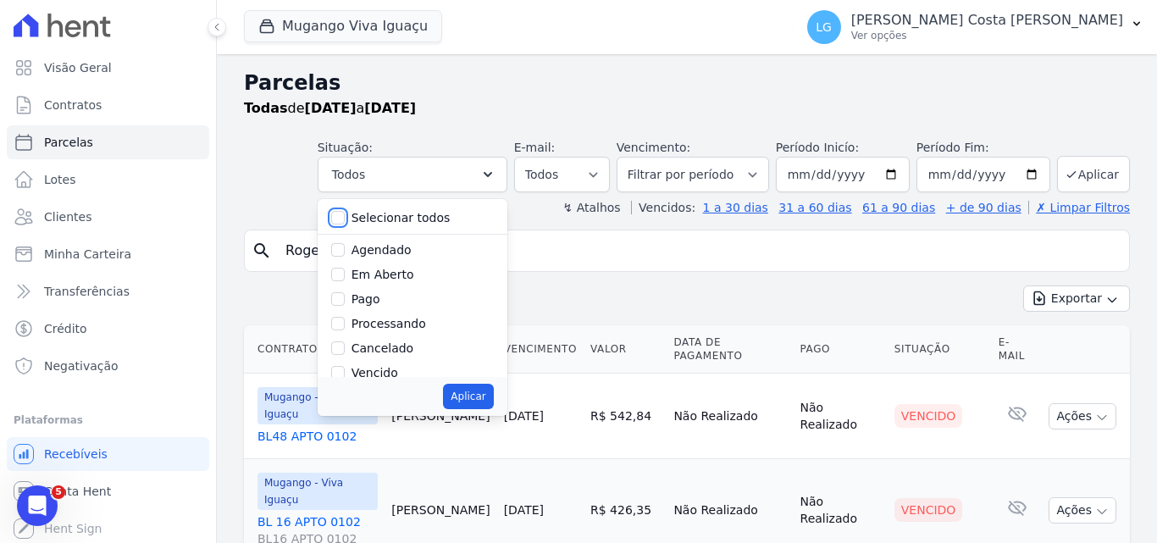
checkbox input "false"
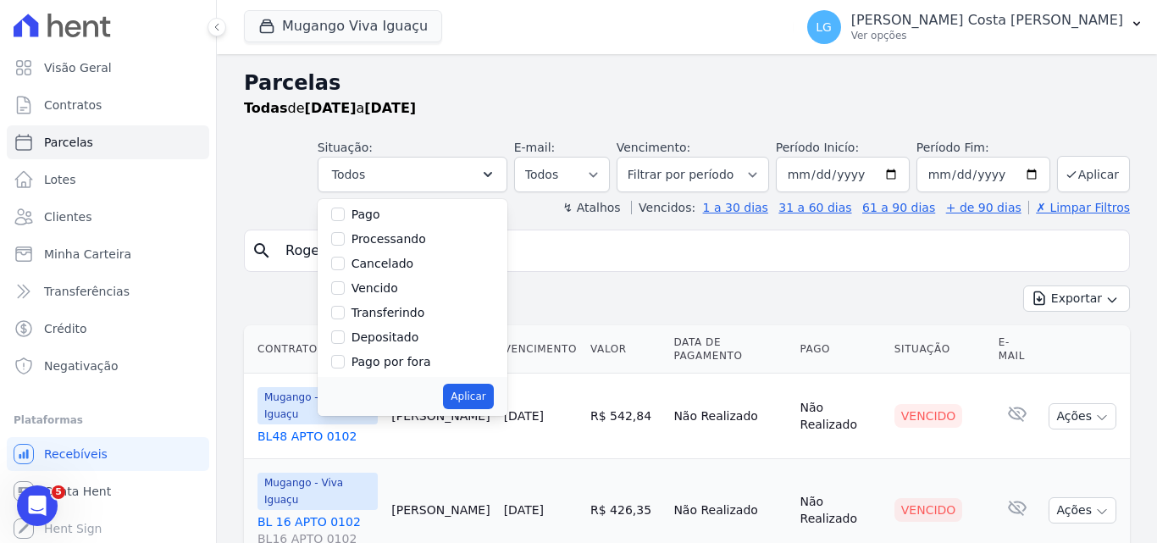
scroll to position [113, 0]
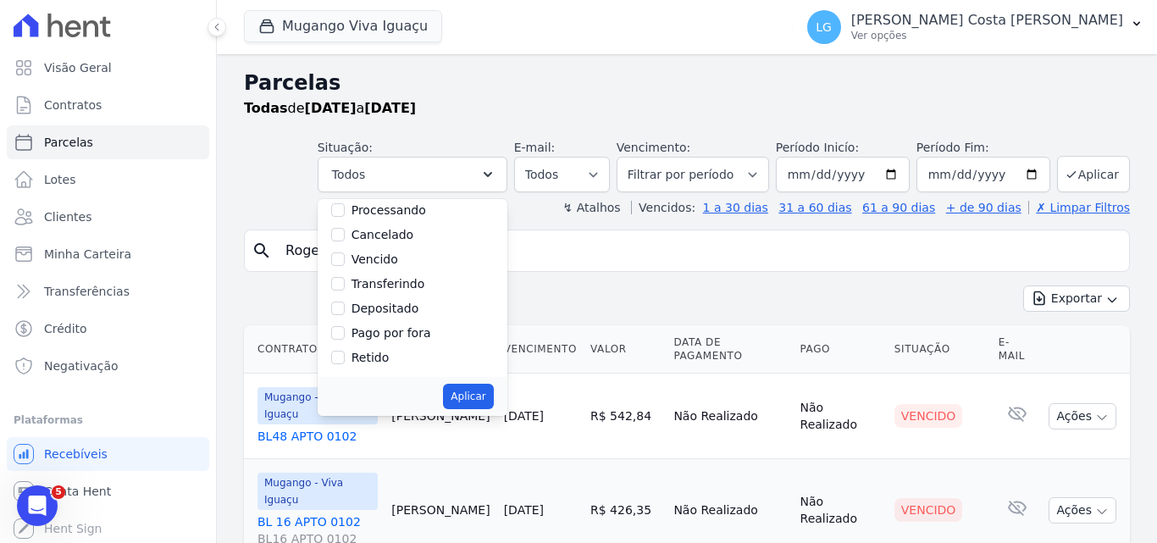
click at [395, 256] on label "Vencido" at bounding box center [374, 259] width 47 height 14
click at [345, 256] on input "Vencido" at bounding box center [338, 259] width 14 height 14
checkbox input "true"
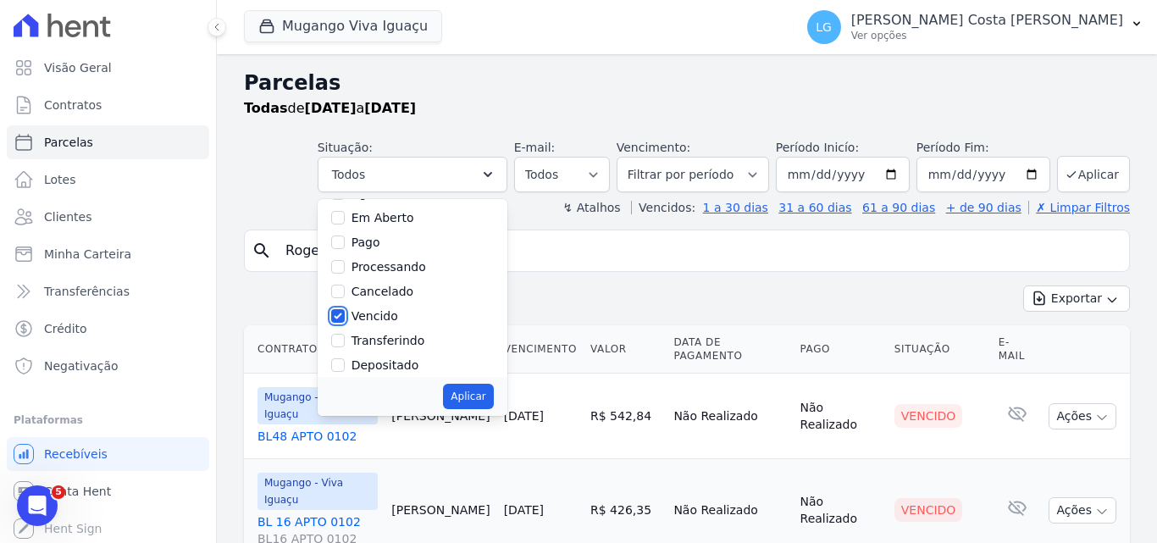
scroll to position [0, 0]
click at [472, 397] on button "Aplicar" at bounding box center [468, 396] width 50 height 25
select select "overdue"
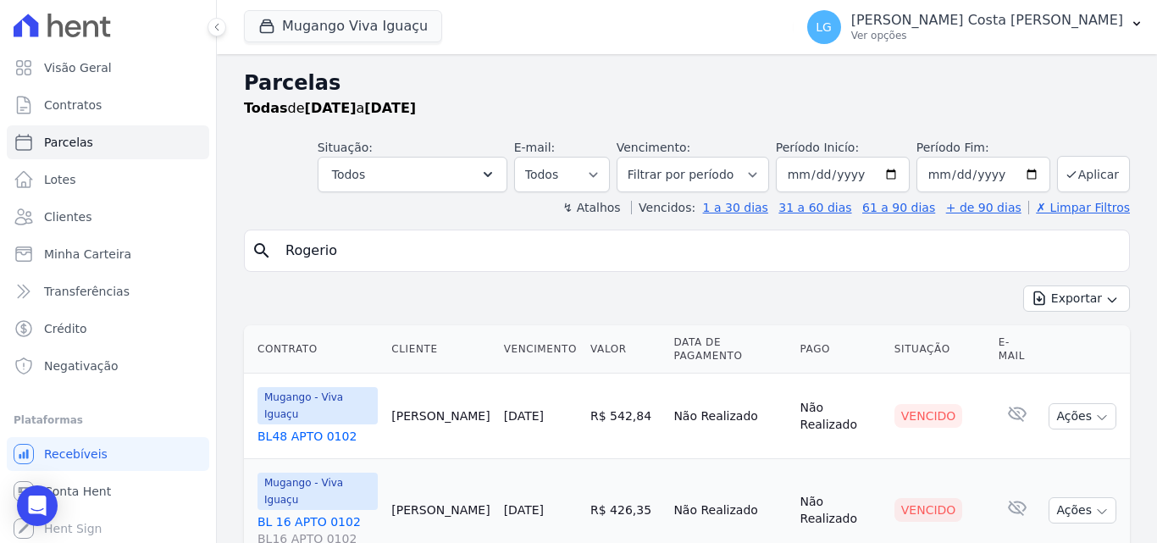
select select "overdue"
click at [573, 172] on select "Todos Lido Não-lido" at bounding box center [562, 175] width 96 height 36
click at [413, 182] on button "Todos" at bounding box center [413, 175] width 190 height 36
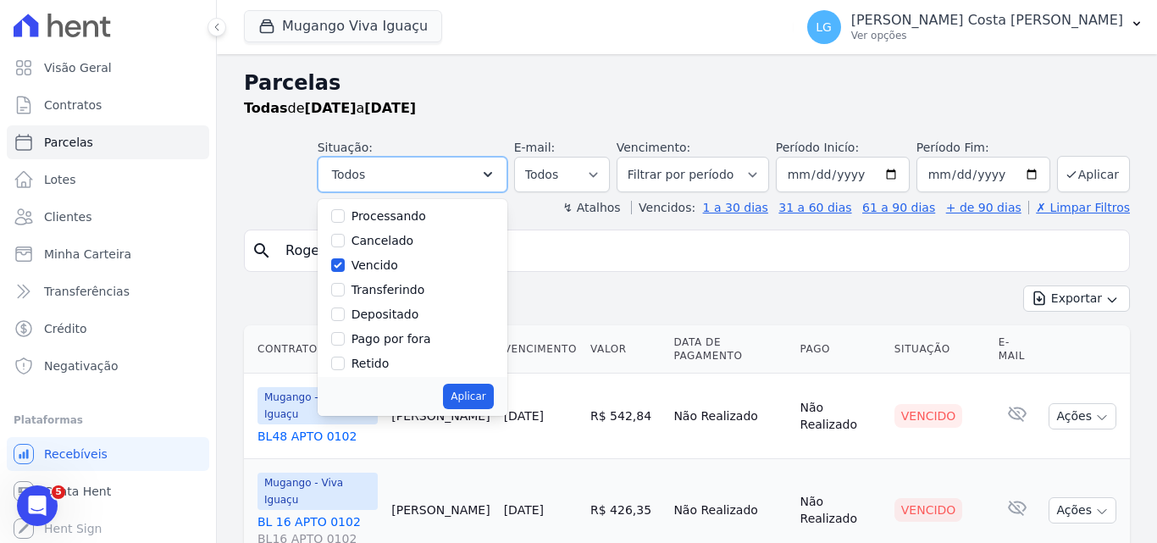
scroll to position [113, 0]
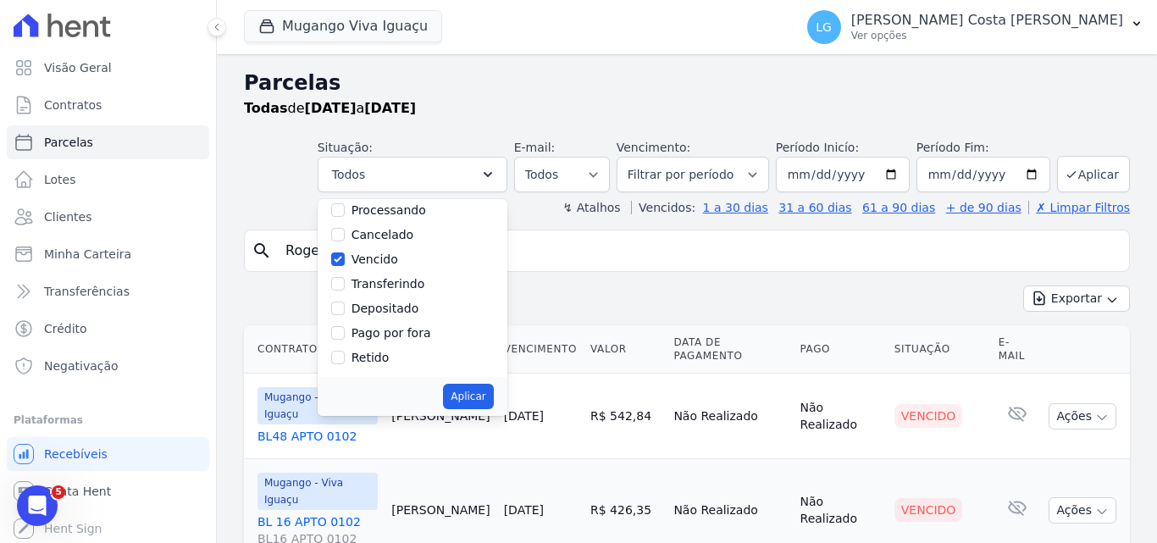
click at [412, 307] on label "Depositado" at bounding box center [385, 308] width 68 height 14
click at [345, 307] on input "Depositado" at bounding box center [338, 308] width 14 height 14
click at [391, 307] on label "Depositado" at bounding box center [385, 308] width 68 height 14
click at [345, 307] on input "Depositado" at bounding box center [338, 308] width 14 height 14
checkbox input "false"
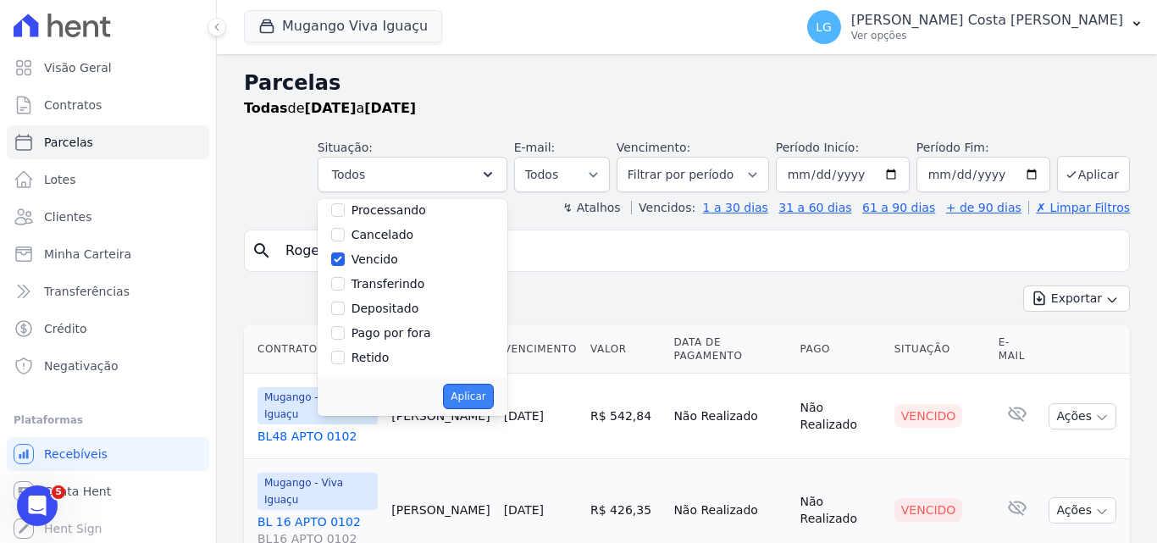
click at [492, 393] on button "Aplicar" at bounding box center [468, 396] width 50 height 25
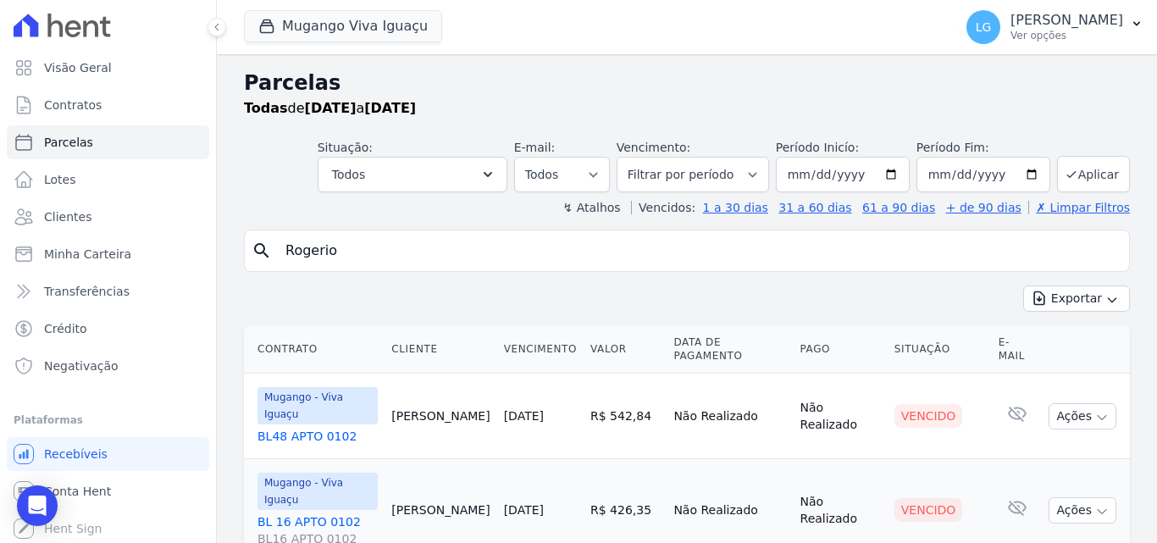
select select "overdue"
click at [1092, 210] on link "✗ Limpar Filtros" at bounding box center [1079, 208] width 102 height 14
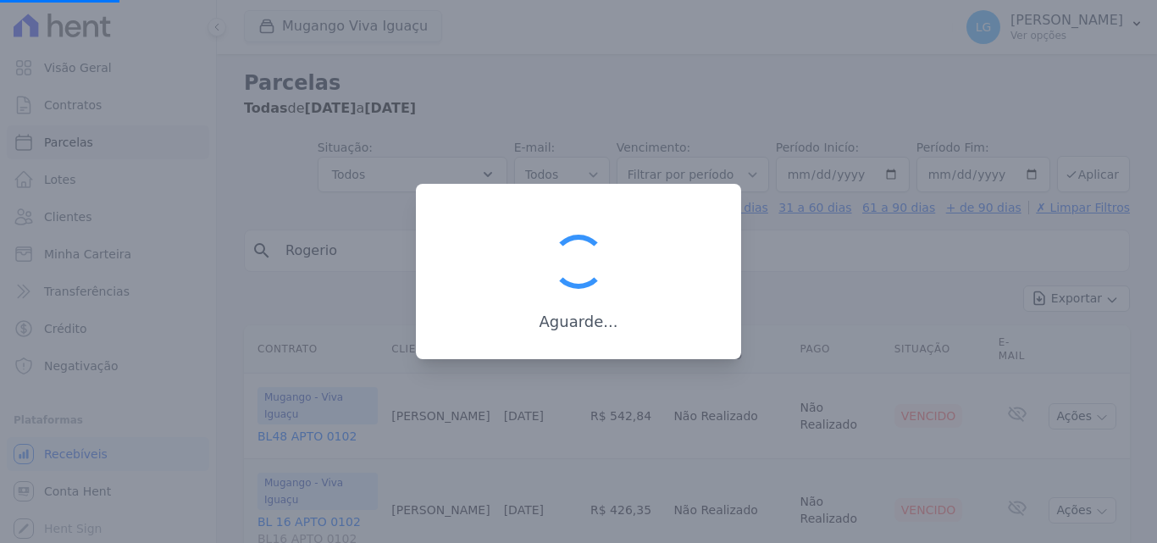
select select
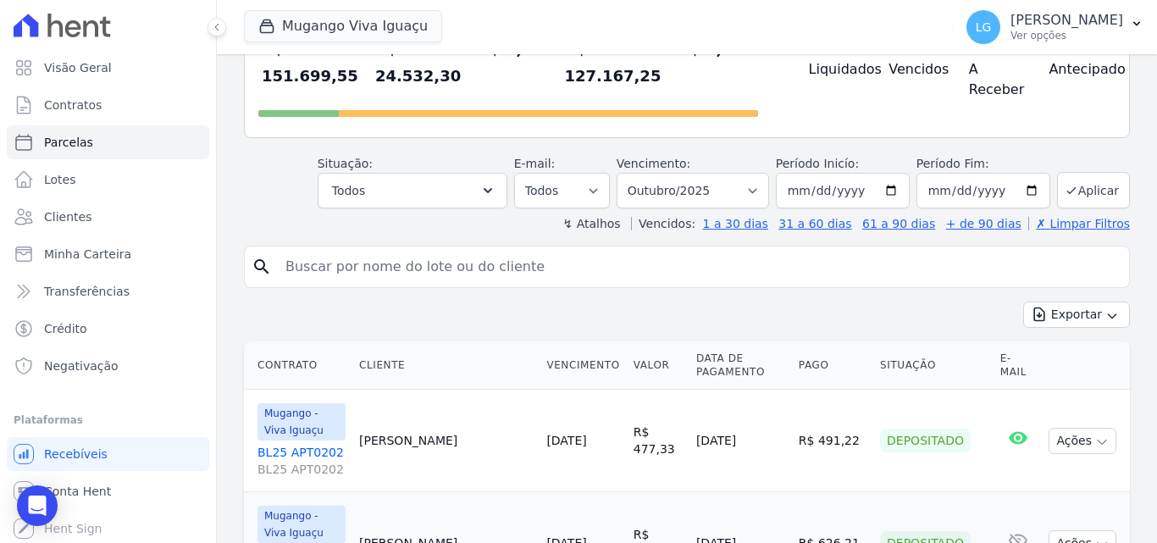
scroll to position [169, 0]
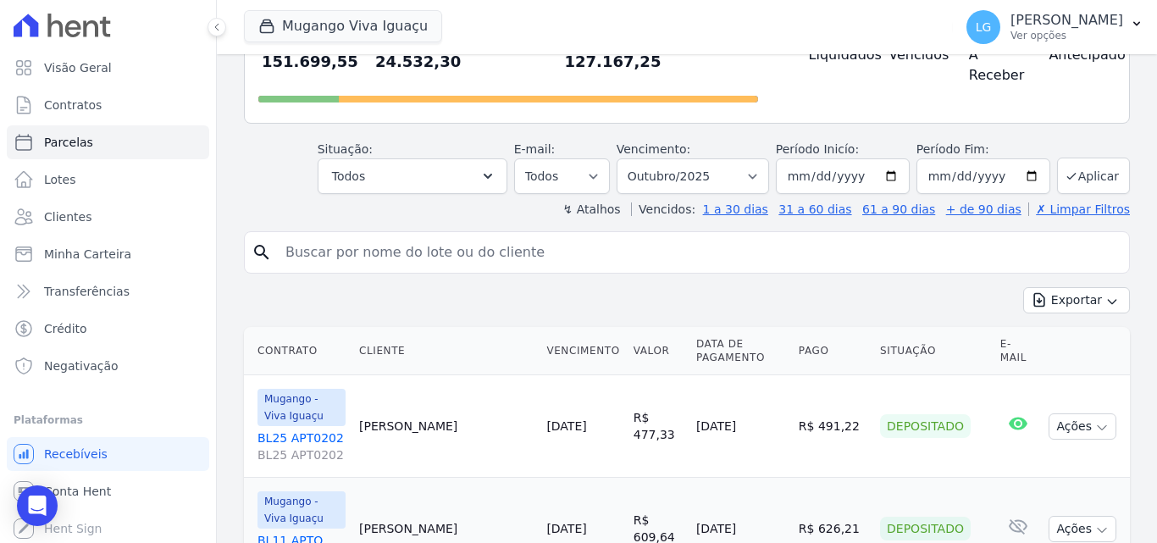
click at [428, 235] on input "search" at bounding box center [698, 252] width 847 height 34
paste input "[PERSON_NAME]"
type input "[PERSON_NAME]"
select select
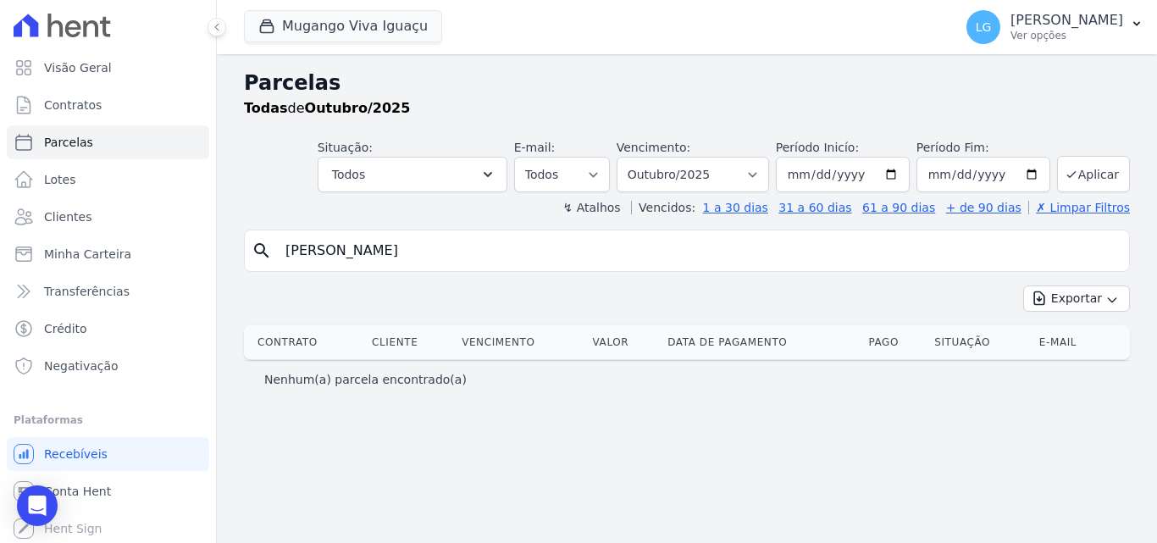
click at [333, 252] on input "[PERSON_NAME]" at bounding box center [698, 251] width 847 height 34
type input "[PERSON_NAME]"
select select
drag, startPoint x: 315, startPoint y: 249, endPoint x: 107, endPoint y: 249, distance: 208.3
click at [107, 249] on div "Visão Geral Contratos [GEOGRAPHIC_DATA] Lotes Clientes Minha Carteira Transferê…" at bounding box center [578, 271] width 1157 height 543
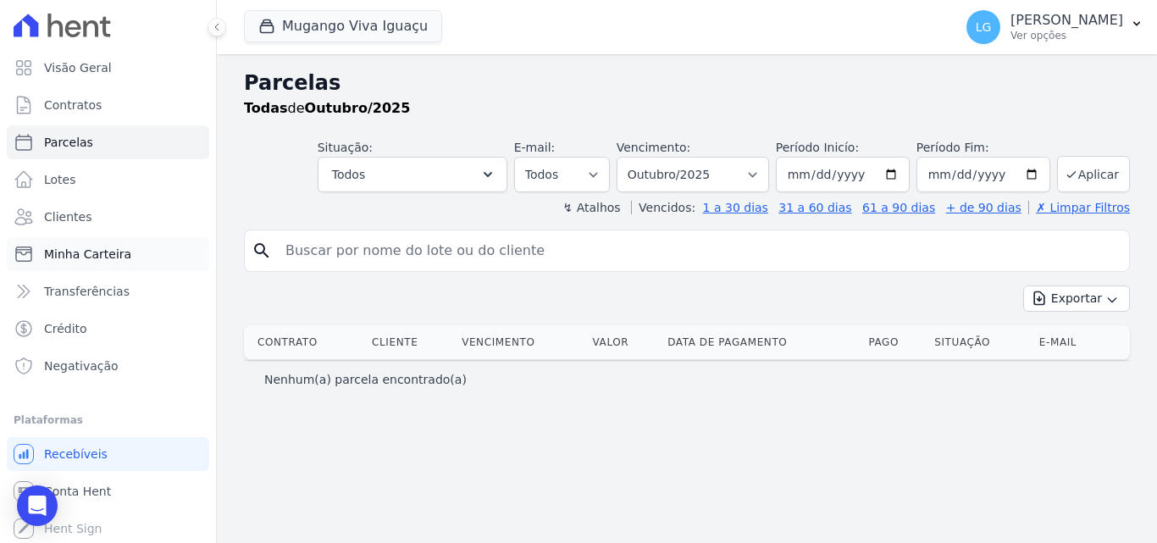
paste input "[PERSON_NAME]"
type input "Rogerio"
select select
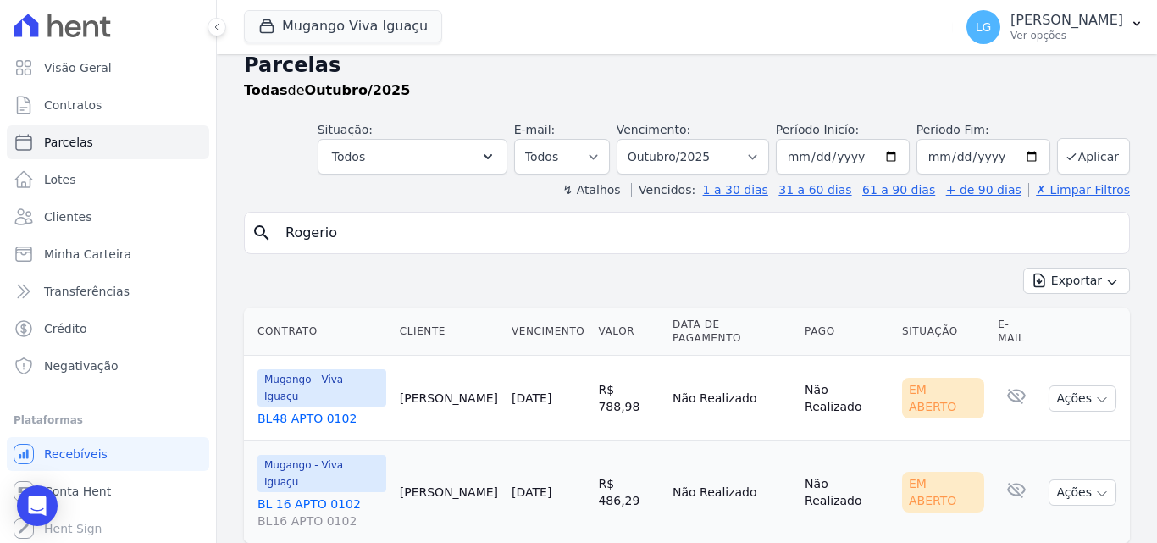
scroll to position [23, 0]
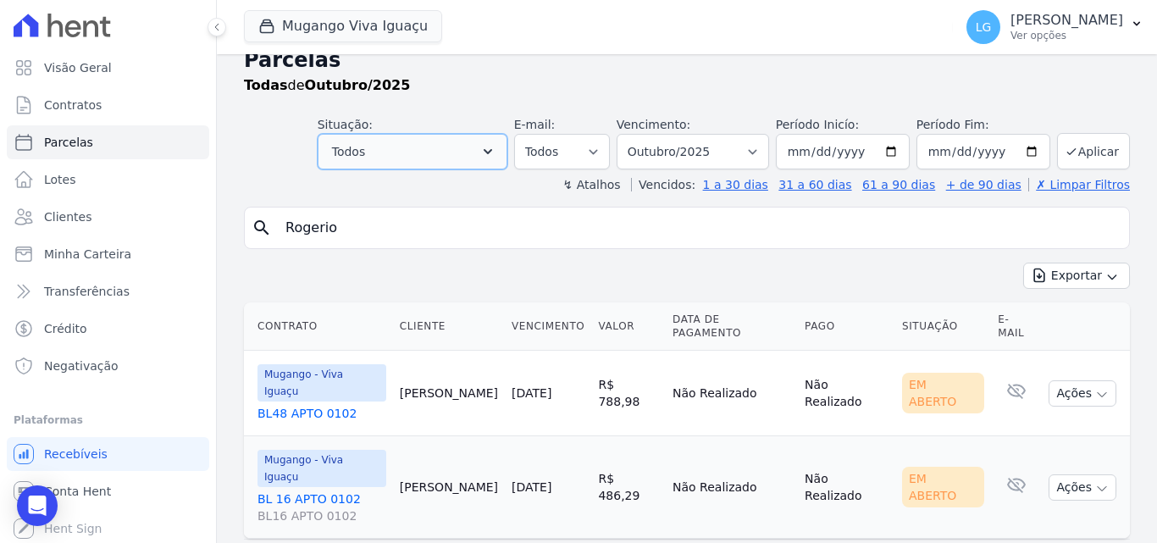
click at [474, 152] on button "Todos" at bounding box center [413, 152] width 190 height 36
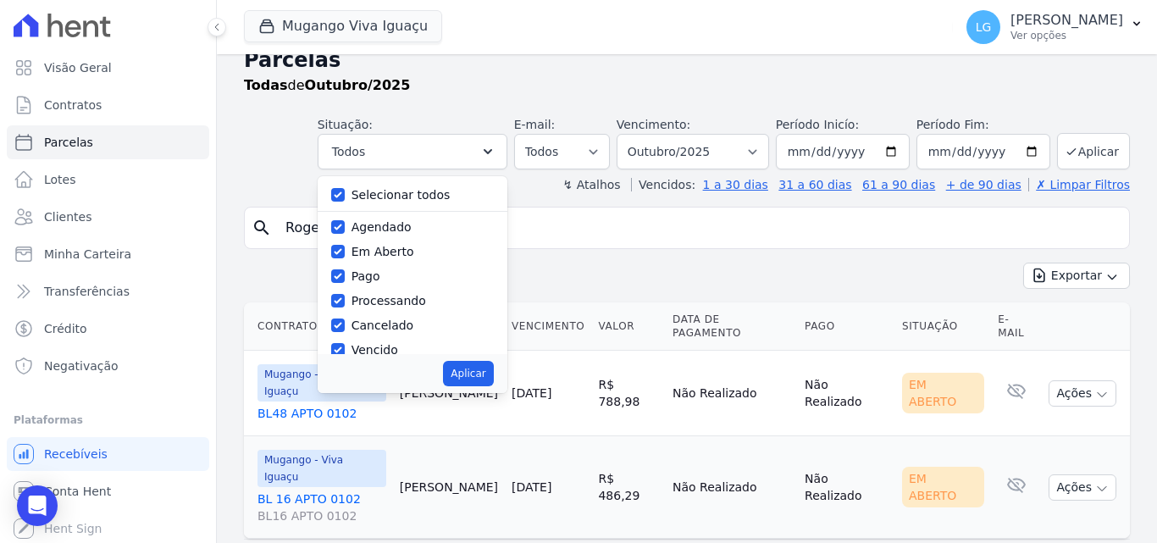
click at [462, 103] on div "Parcelas Todas de Outubro/2025" at bounding box center [687, 77] width 886 height 64
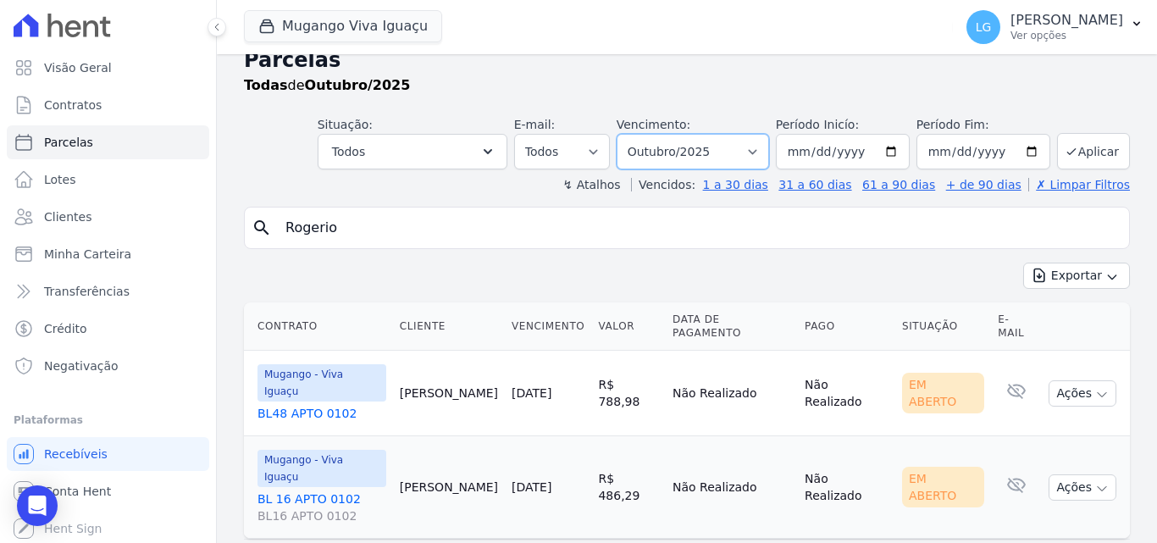
click at [754, 152] on select "Filtrar por período ──────── Todos os meses Março/2023 Abril/2023 Maio/2023 Jun…" at bounding box center [692, 152] width 152 height 36
select select "date_range_filter"
click at [627, 134] on select "Filtrar por período ──────── Todos os meses Março/2023 Abril/2023 Maio/2023 Jun…" at bounding box center [692, 152] width 152 height 36
click at [859, 151] on input "[DATE]" at bounding box center [843, 152] width 134 height 36
type input "[DATE]"
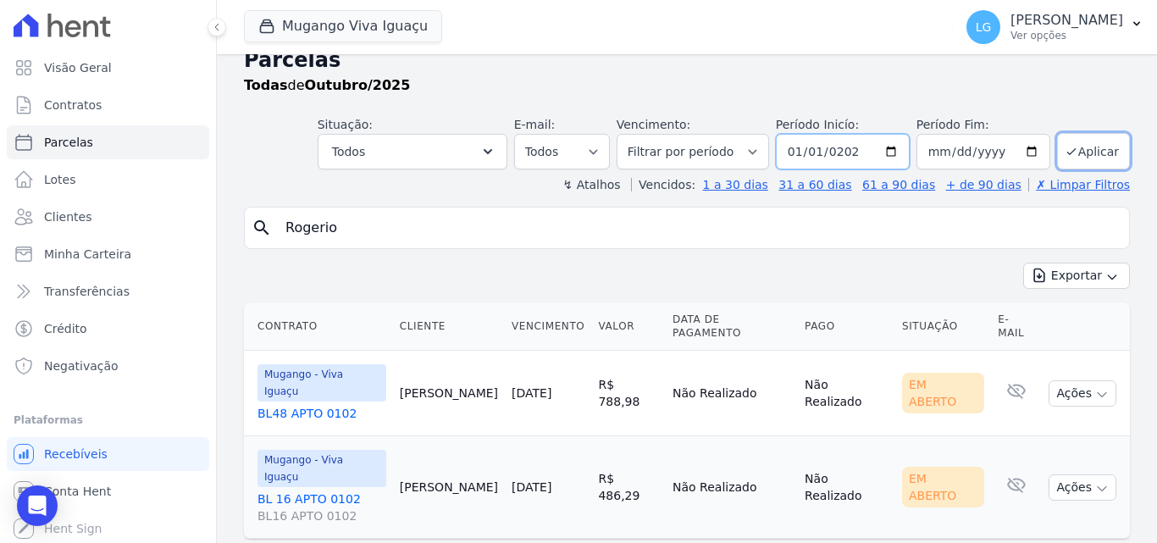
type input "[DATE]"
click at [500, 160] on button "Todos" at bounding box center [413, 152] width 190 height 36
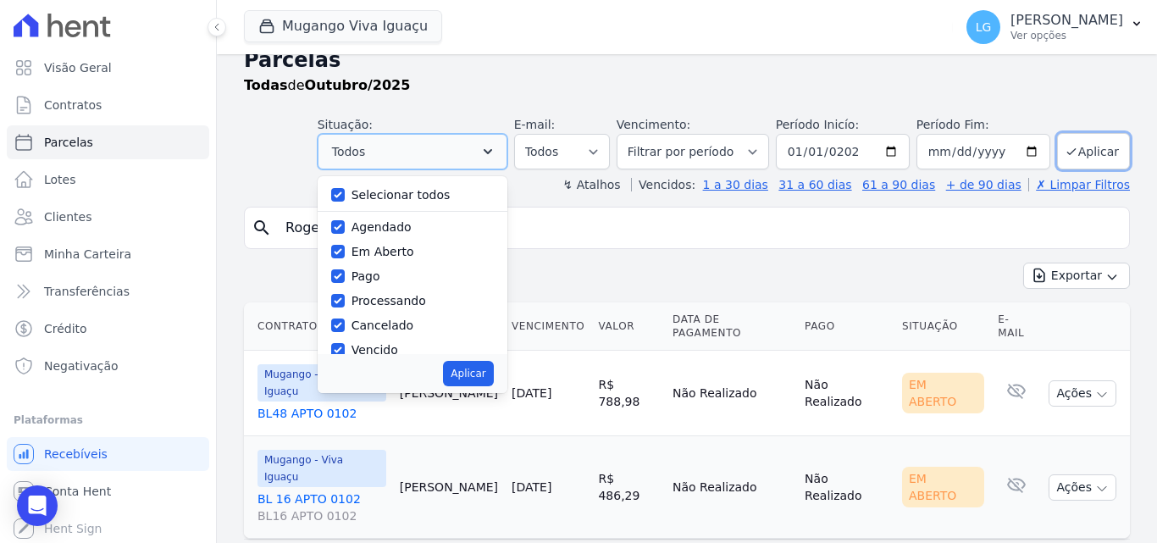
click at [507, 160] on button "Todos" at bounding box center [413, 152] width 190 height 36
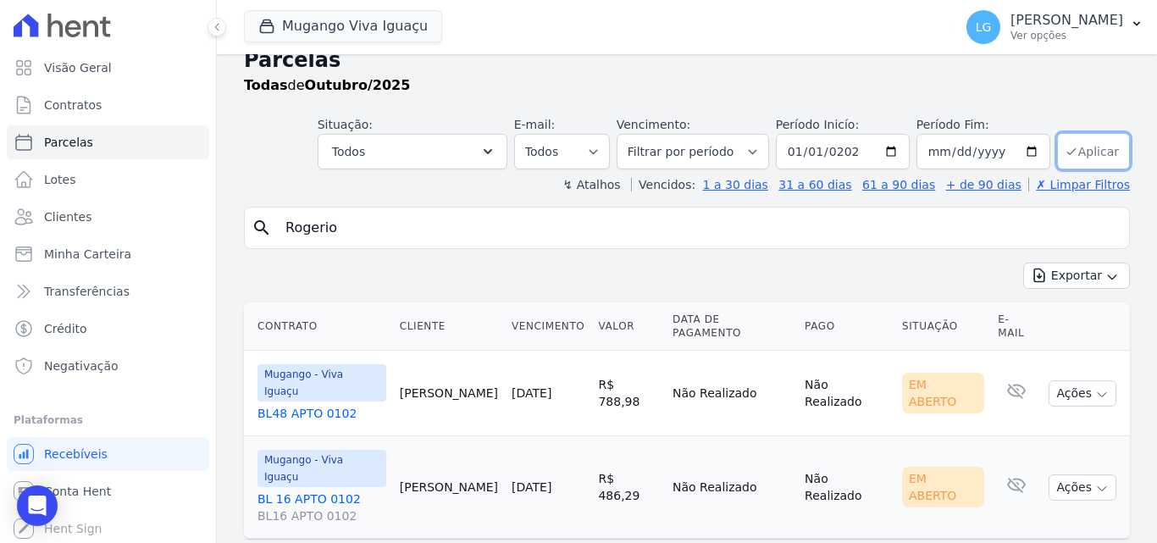
click at [1074, 146] on button "Aplicar" at bounding box center [1093, 151] width 73 height 36
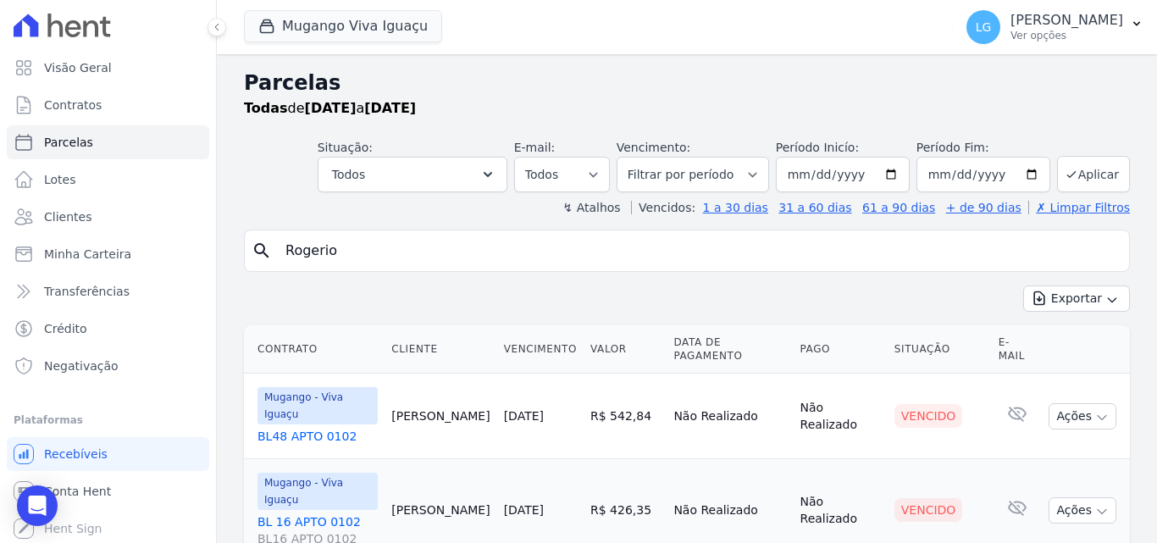
select select
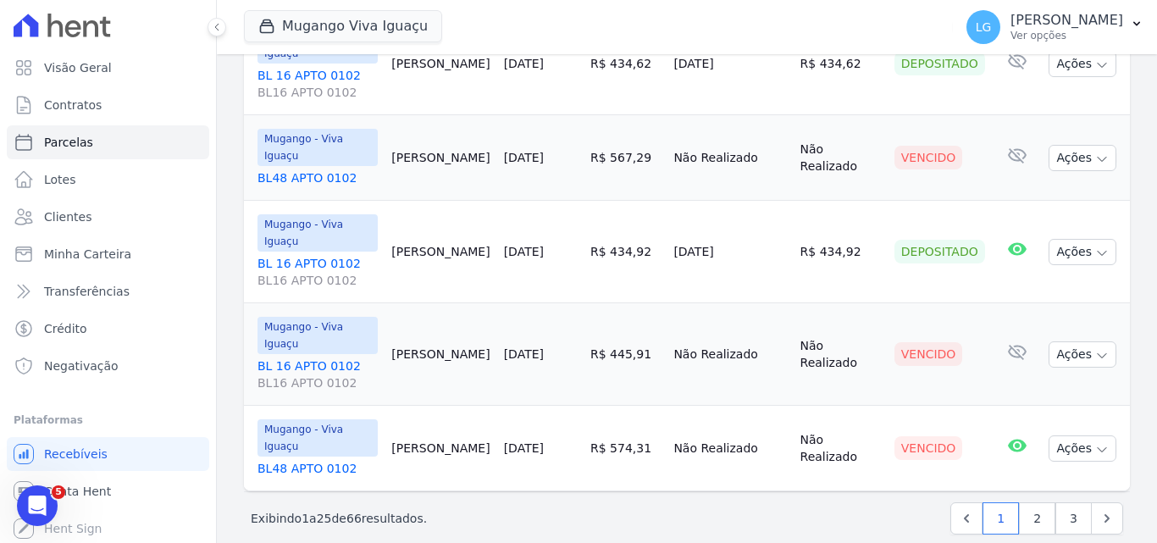
scroll to position [2246, 0]
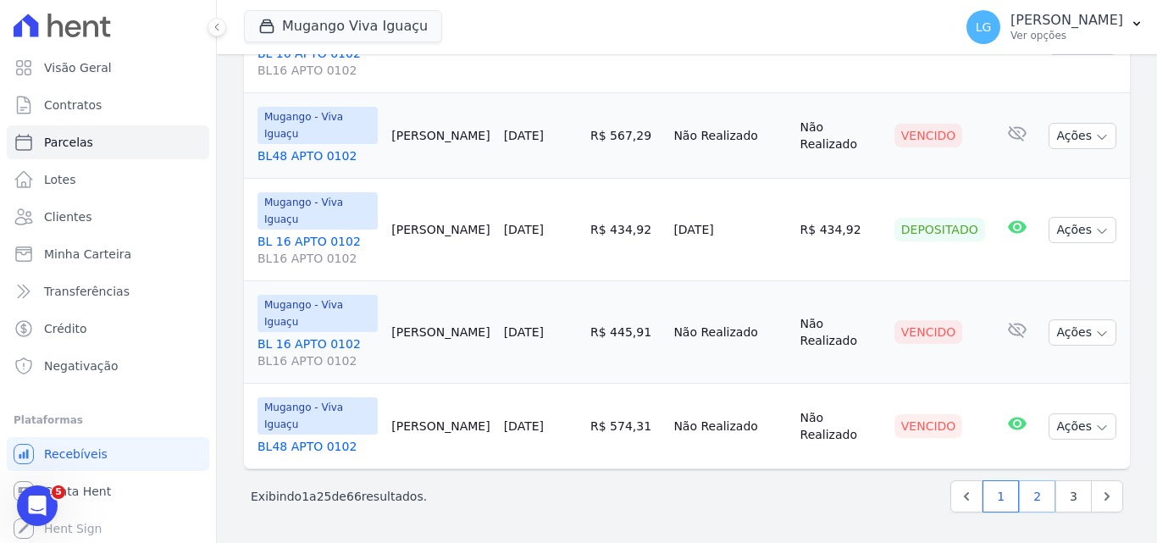
click at [1025, 495] on link "2" at bounding box center [1037, 496] width 36 height 32
select select
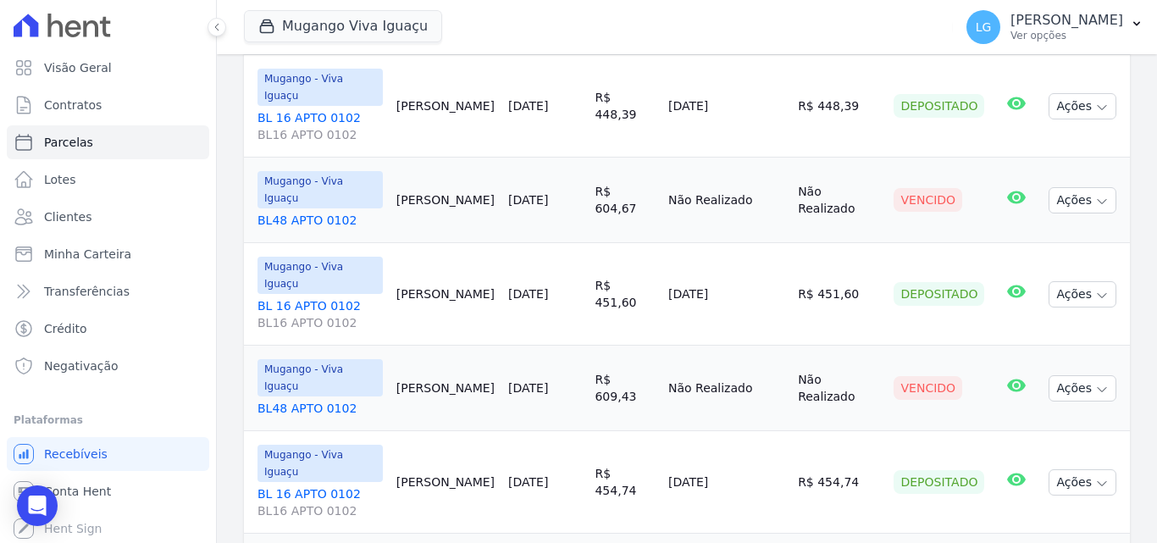
scroll to position [1826, 0]
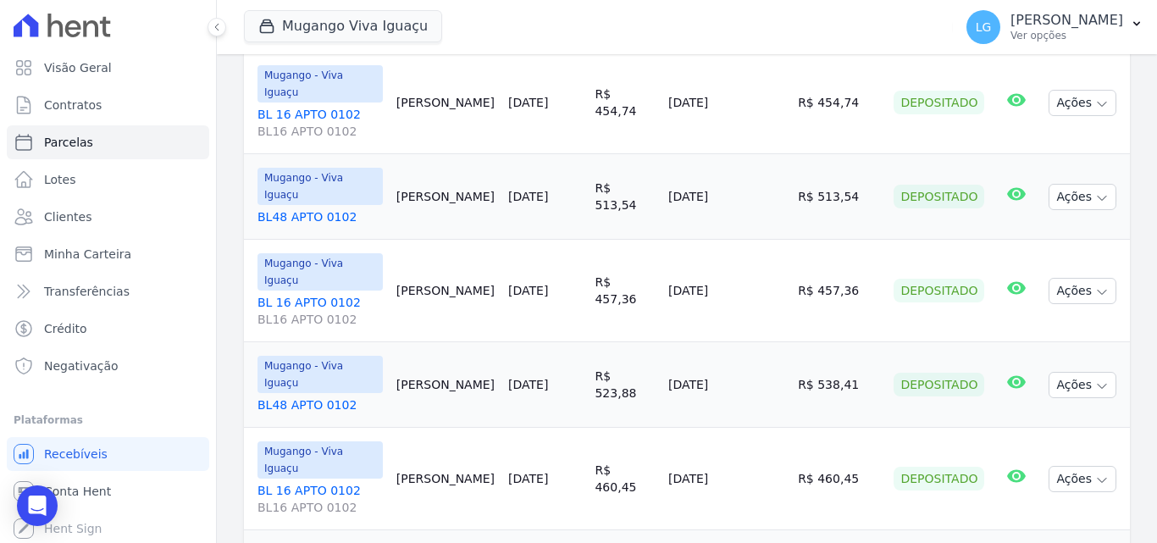
select select
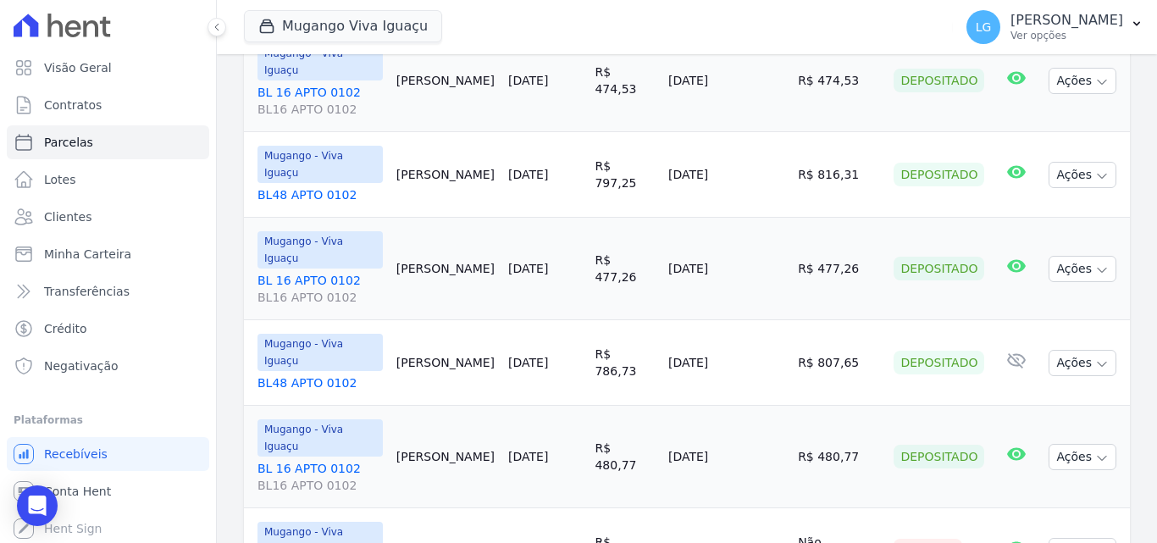
scroll to position [1124, 0]
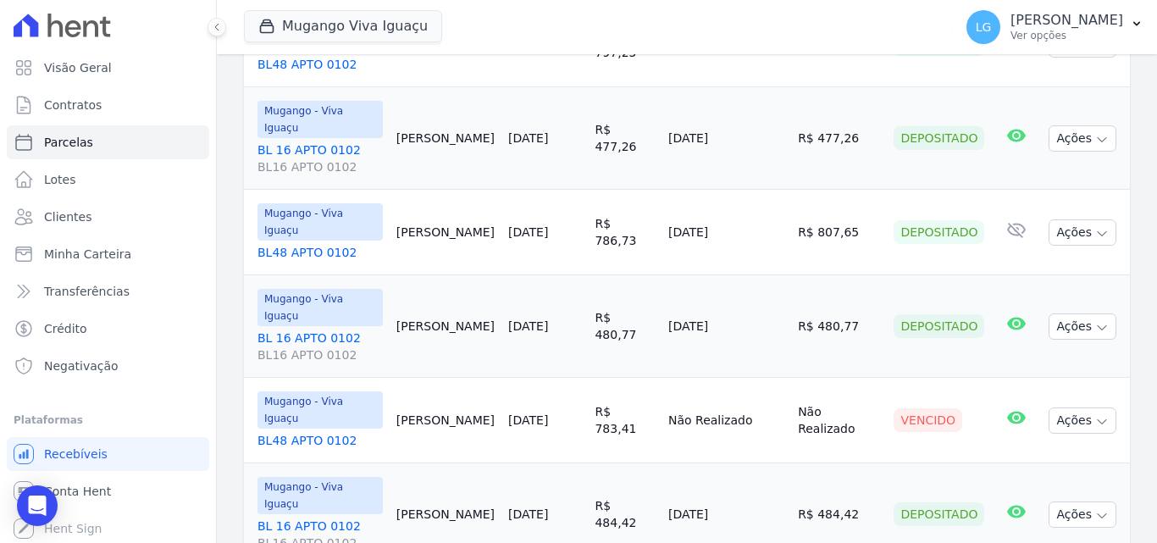
select select
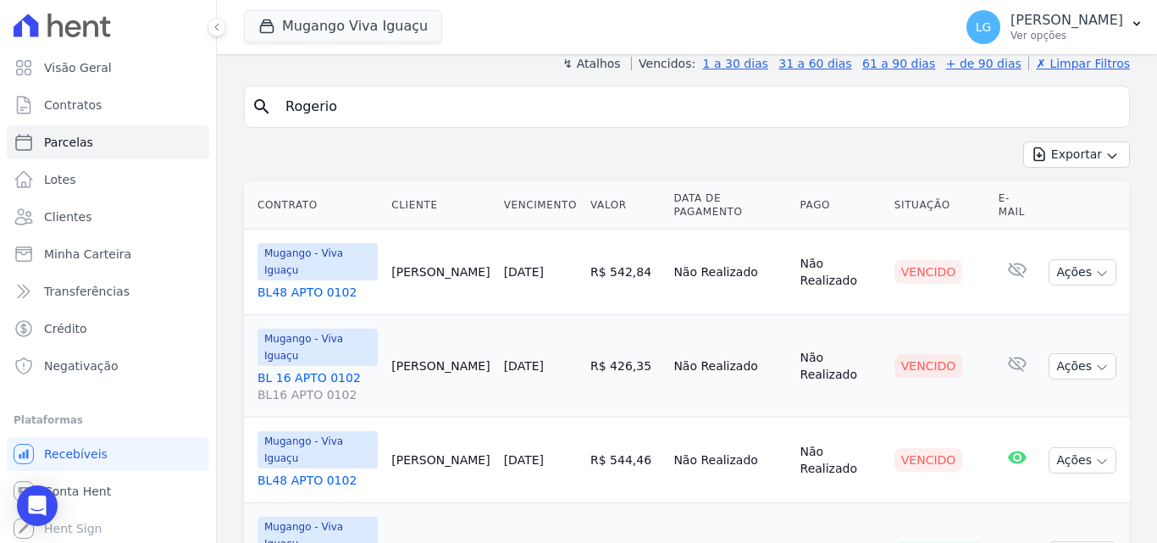
scroll to position [169, 0]
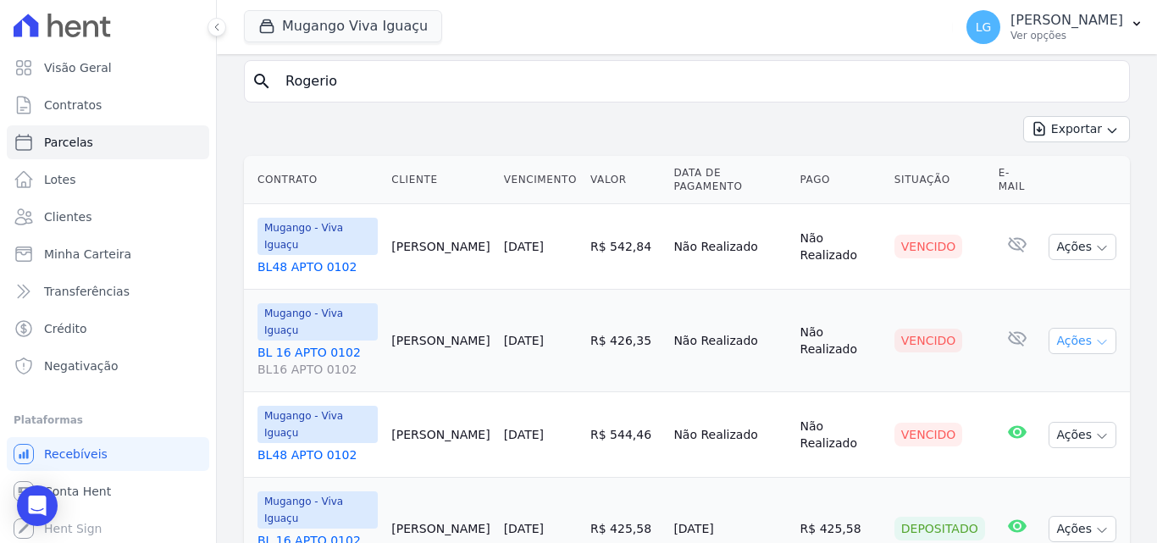
click at [1068, 342] on button "Ações" at bounding box center [1082, 341] width 68 height 26
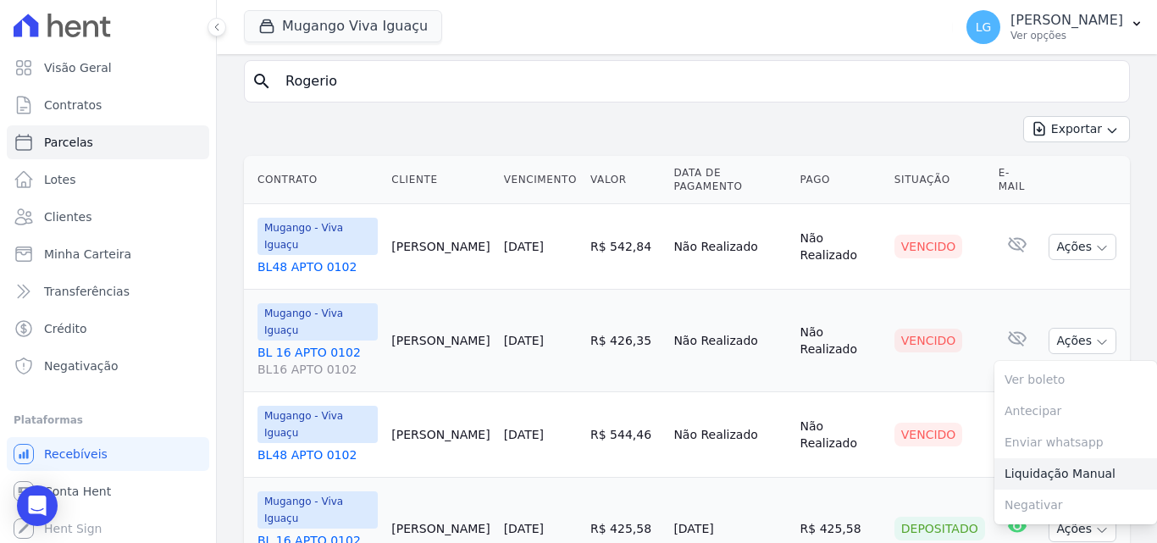
click at [1080, 477] on link "Liquidação Manual" at bounding box center [1075, 473] width 163 height 31
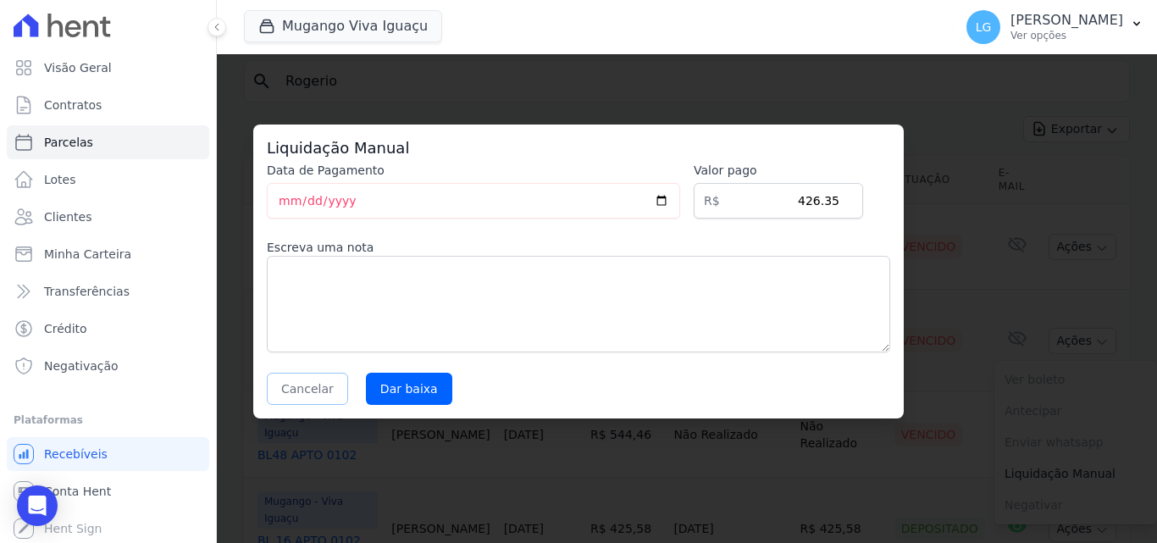
click at [292, 387] on button "Cancelar" at bounding box center [307, 389] width 81 height 32
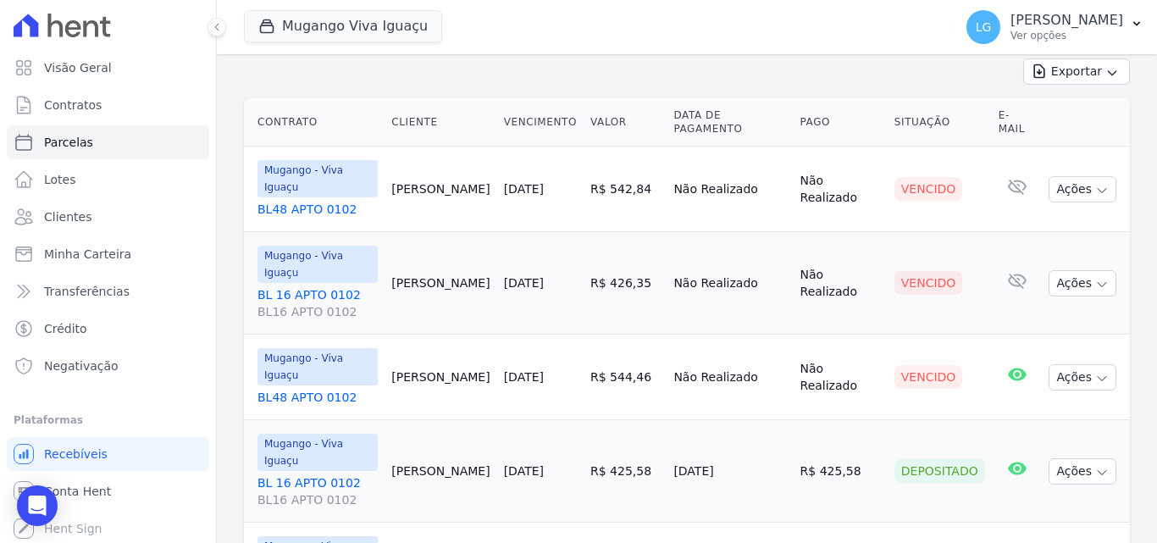
scroll to position [254, 0]
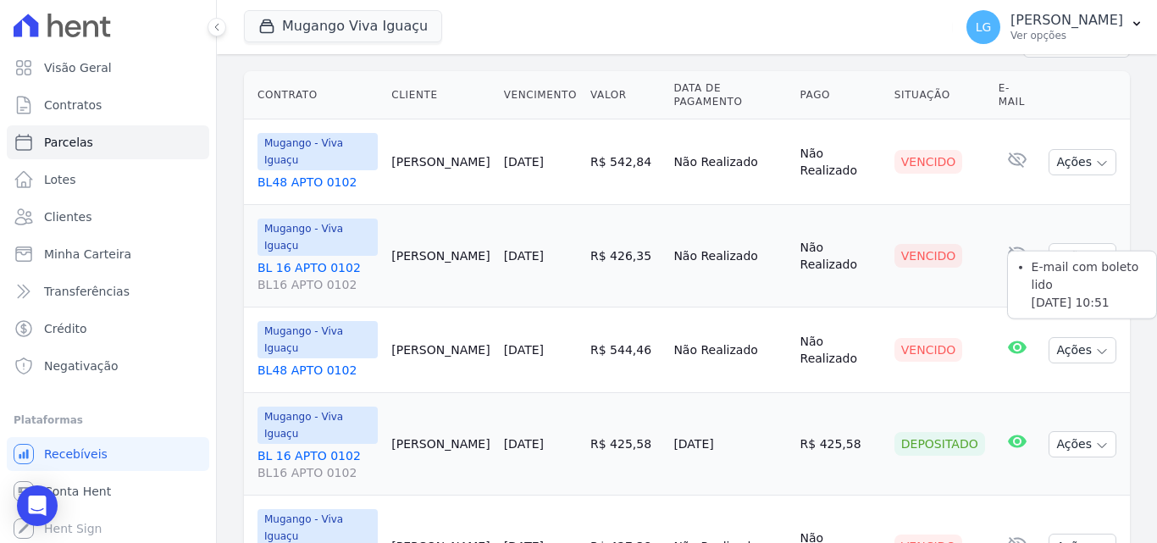
click at [1008, 347] on icon at bounding box center [1017, 346] width 19 height 13
click at [1057, 352] on button "Ações" at bounding box center [1082, 350] width 68 height 26
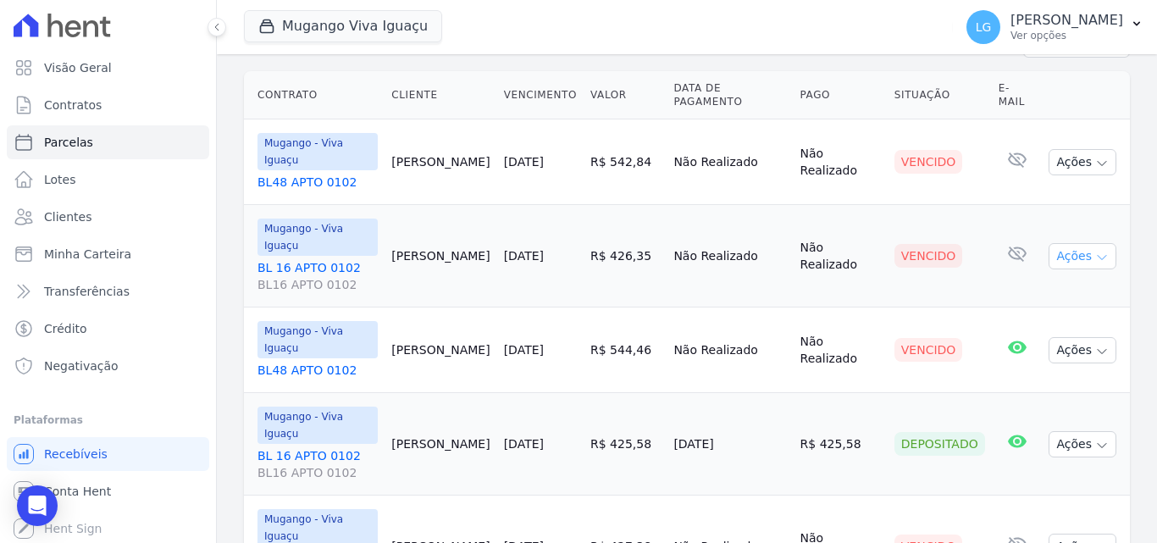
click at [1077, 257] on button "Ações" at bounding box center [1082, 256] width 68 height 26
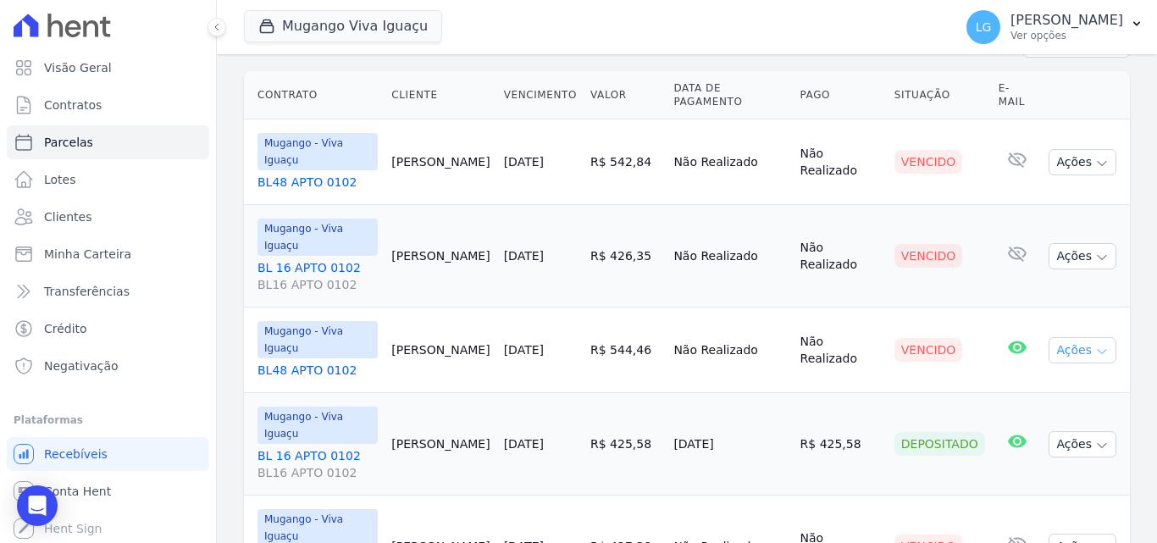
click at [1095, 351] on icon "button" at bounding box center [1102, 352] width 14 height 14
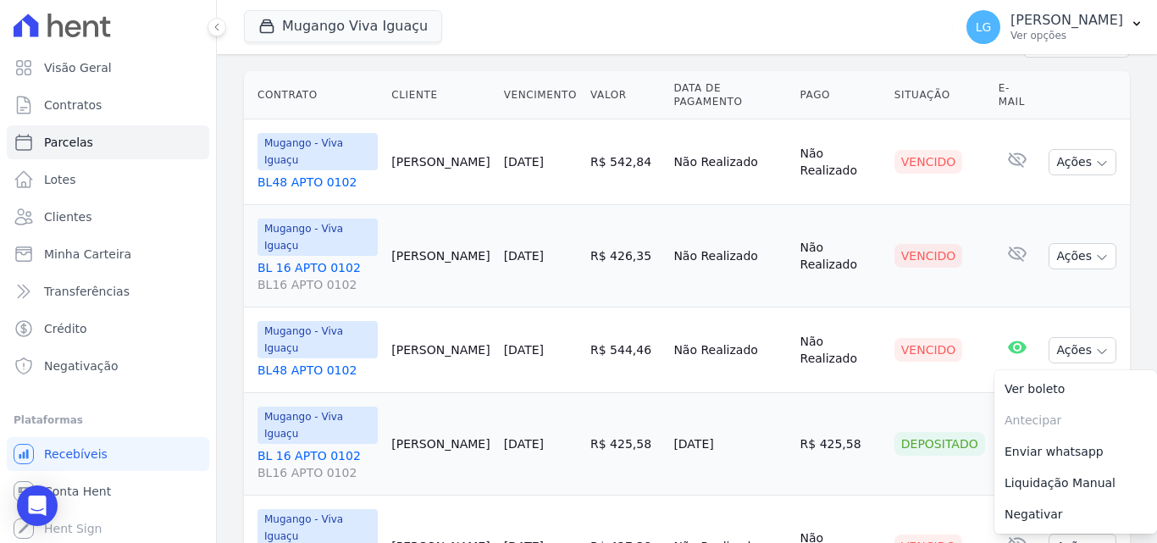
click at [1103, 282] on td "Ações Ver boleto Não é possível visualizar o boleto de um pagamento vencido Ant…" at bounding box center [1085, 256] width 88 height 102
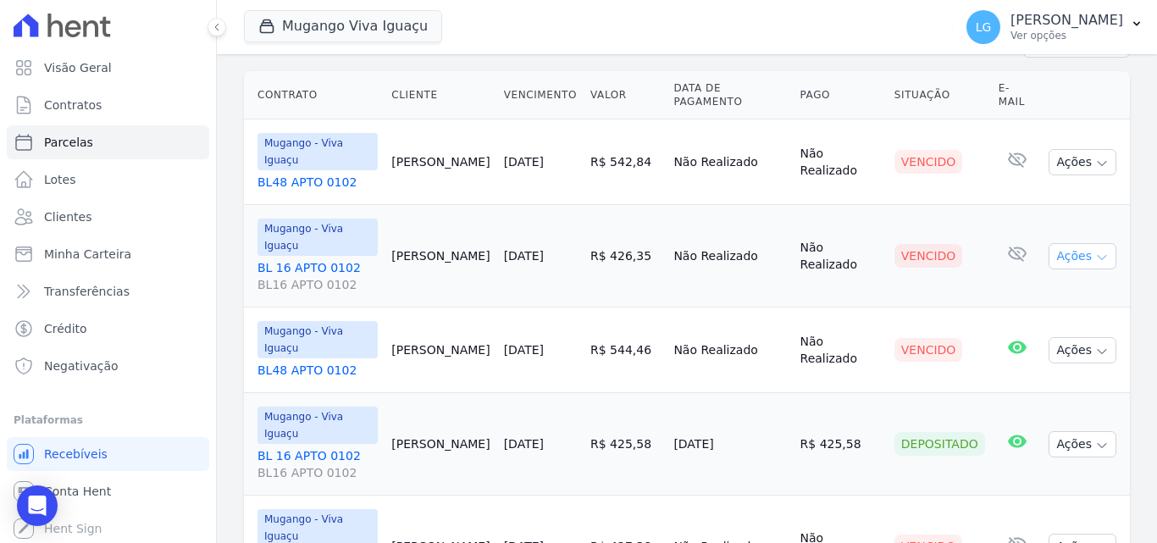
click at [1083, 253] on button "Ações" at bounding box center [1082, 256] width 68 height 26
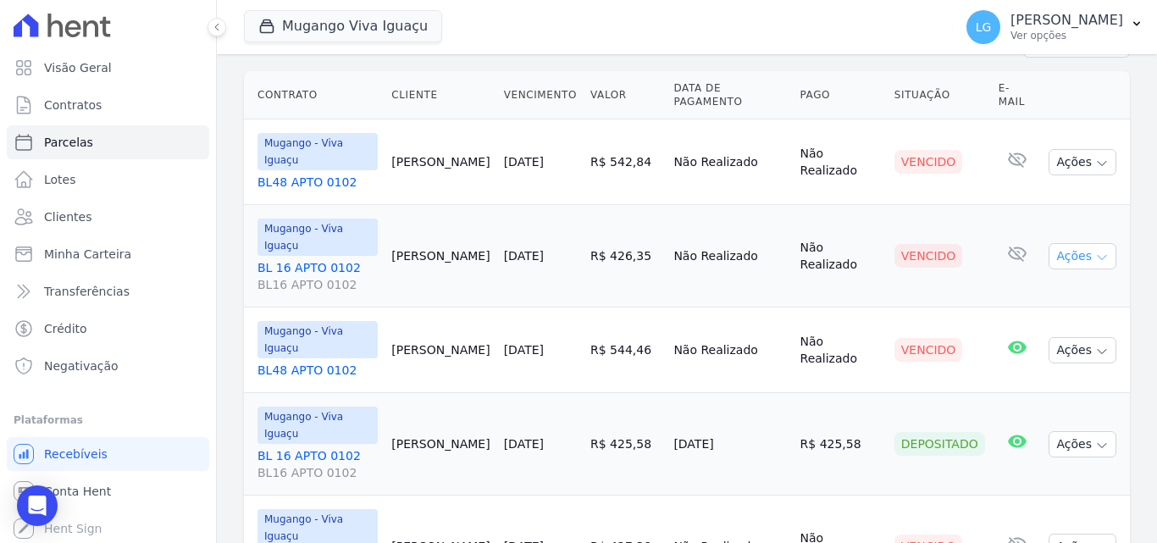
click at [1071, 262] on button "Ações" at bounding box center [1082, 256] width 68 height 26
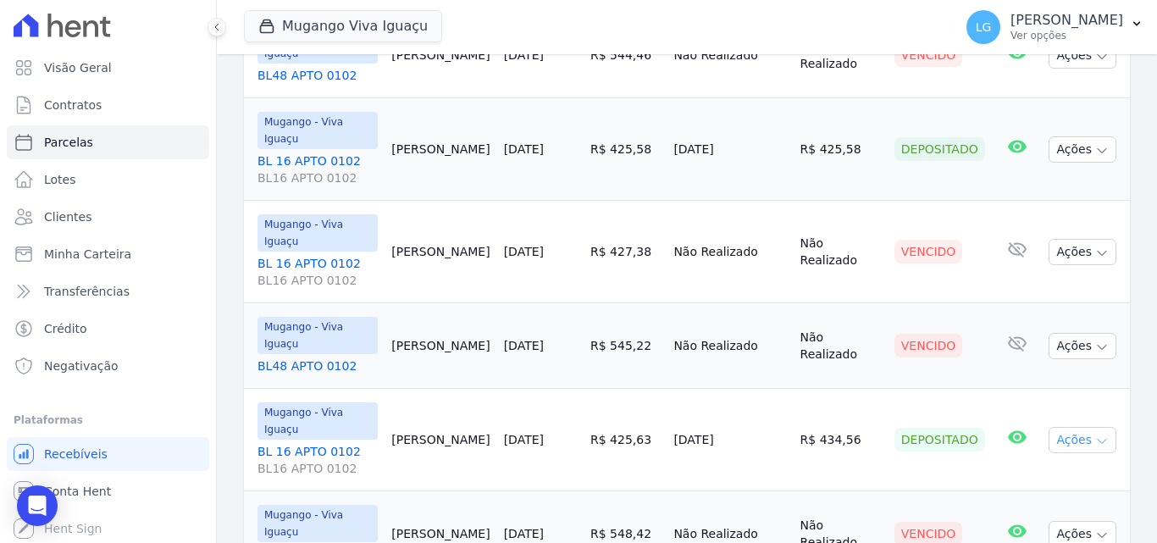
scroll to position [593, 0]
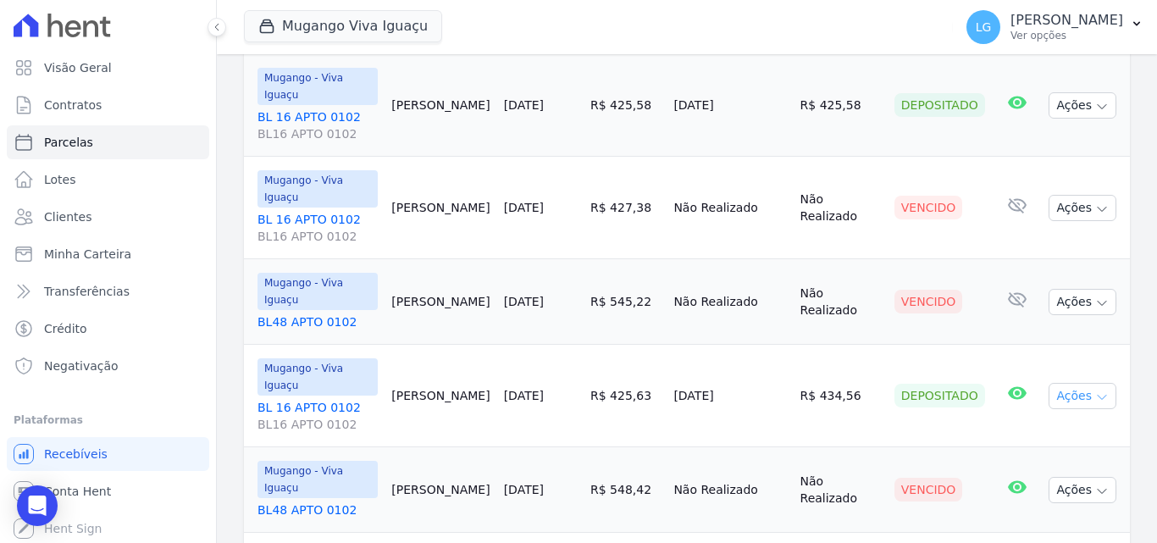
click at [1079, 392] on button "Ações" at bounding box center [1082, 396] width 68 height 26
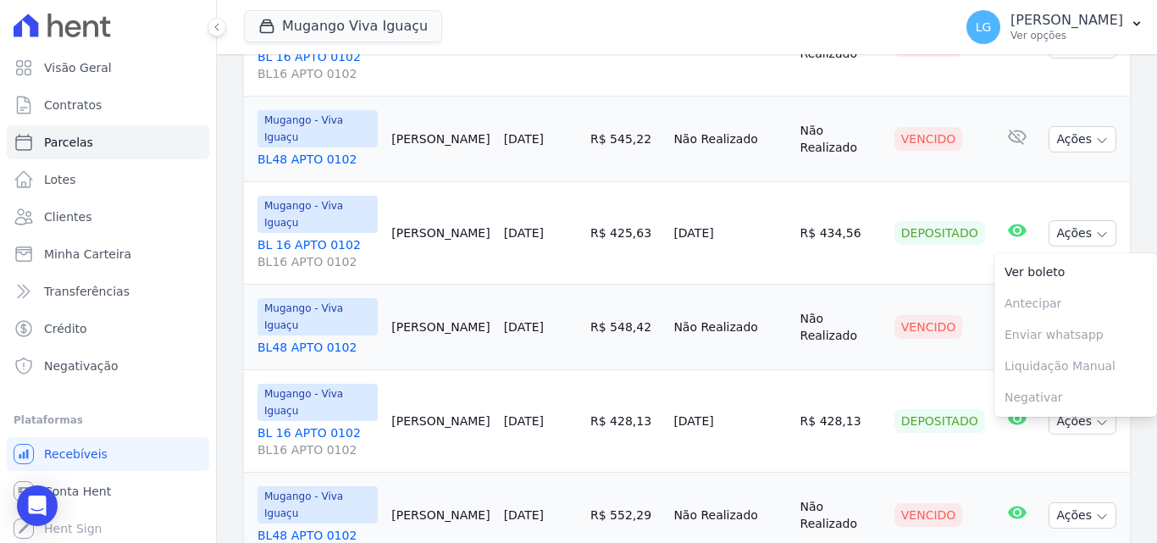
scroll to position [762, 0]
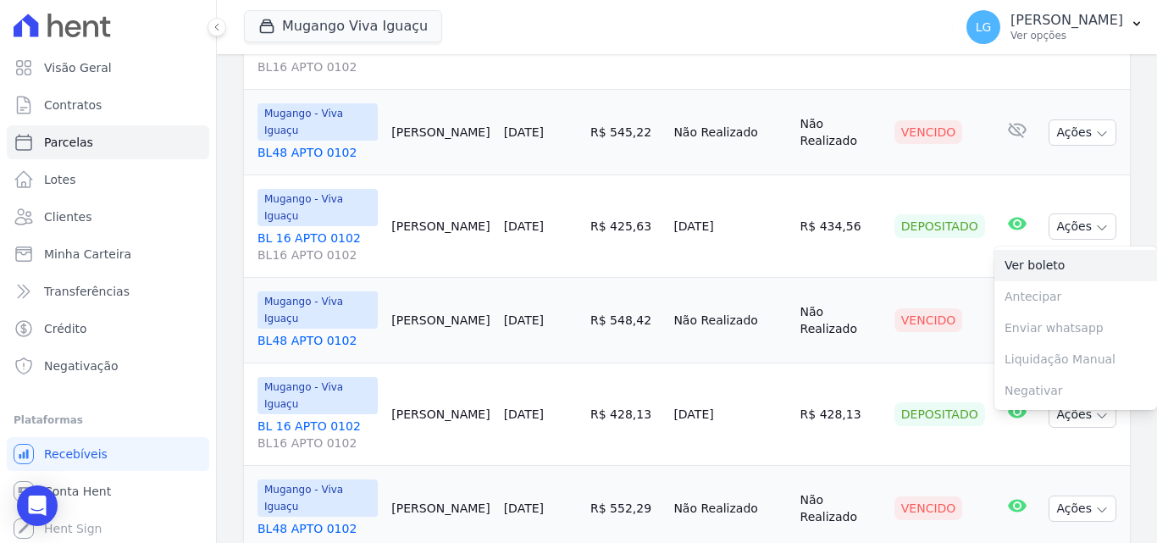
click at [1037, 270] on link "Ver boleto" at bounding box center [1075, 265] width 163 height 31
click at [1029, 44] on button "LG Luiz Guilherme Costa Nascimento Ver opções" at bounding box center [1055, 26] width 204 height 47
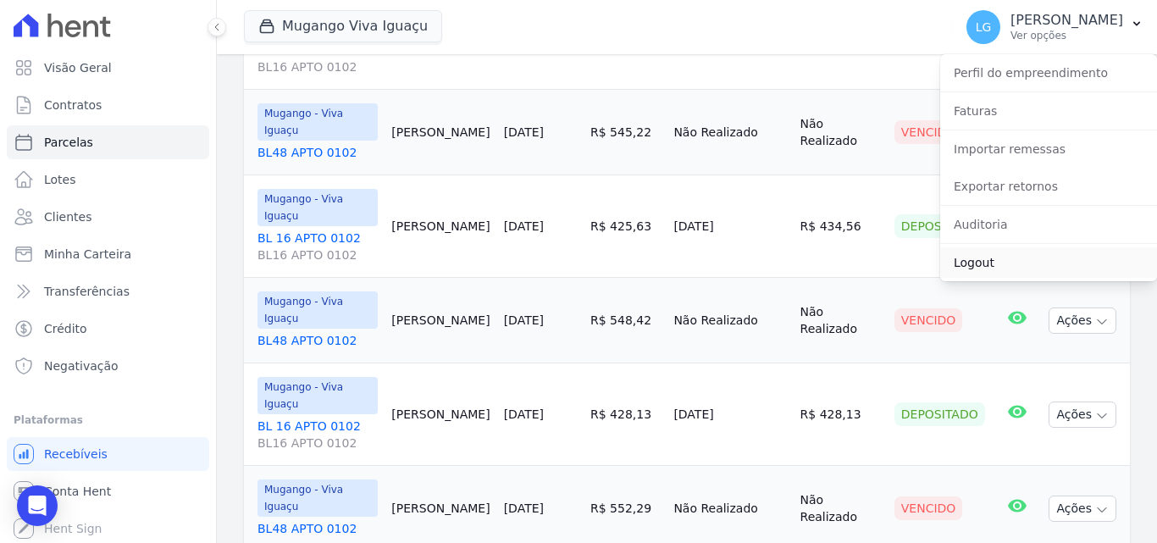
click at [1008, 273] on link "Logout" at bounding box center [1048, 262] width 217 height 30
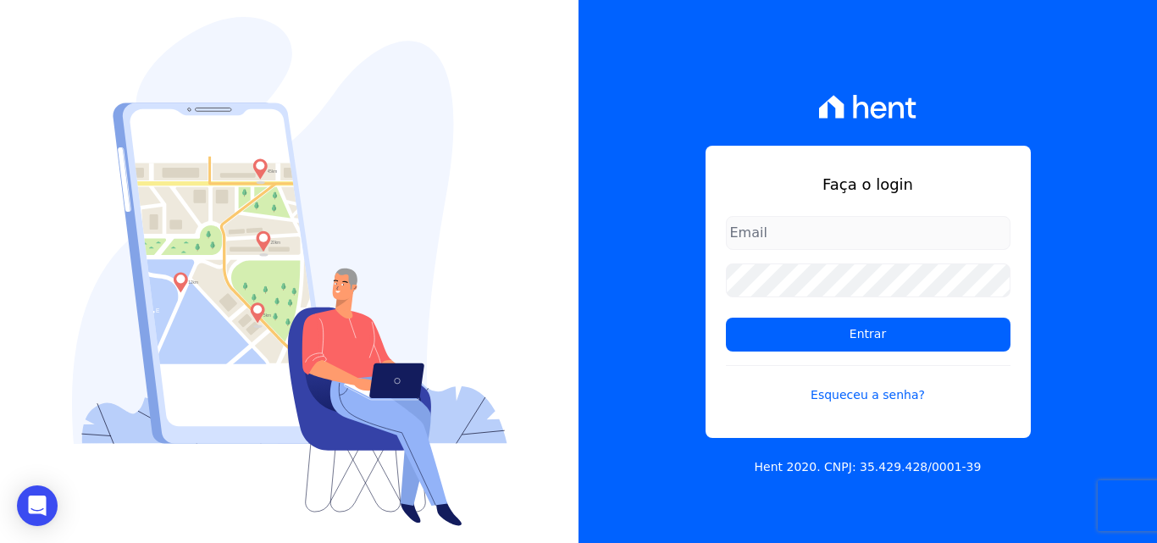
type input "luiz.nascimento@maislar.com"
